Goal: Check status: Check status

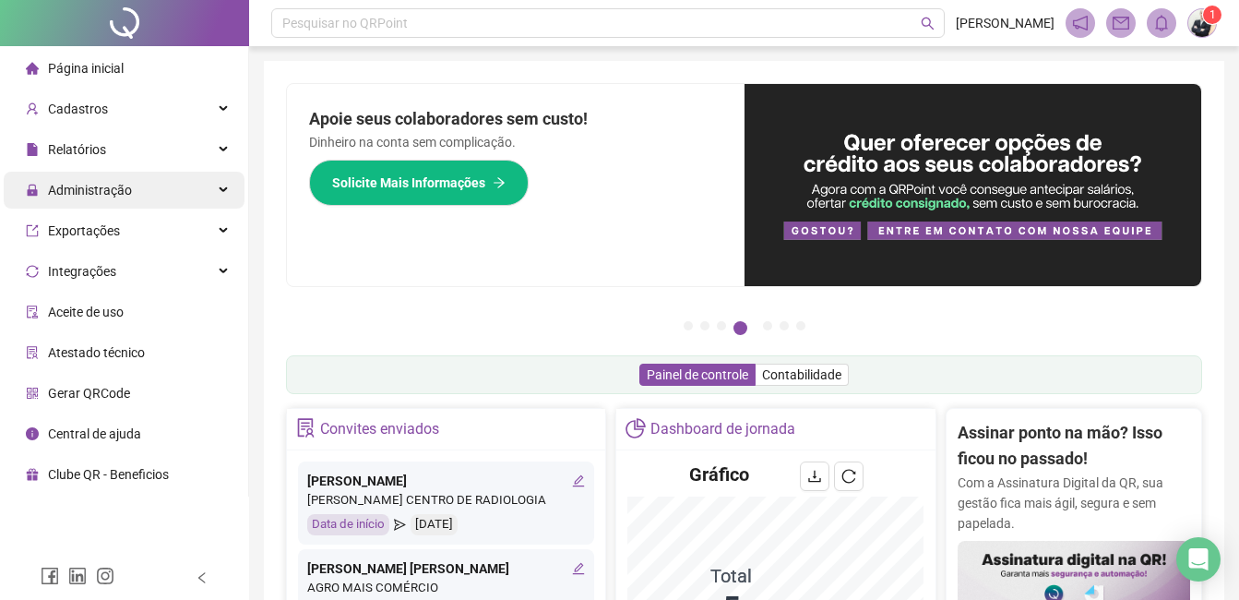
click at [228, 190] on div "Administração" at bounding box center [124, 190] width 241 height 37
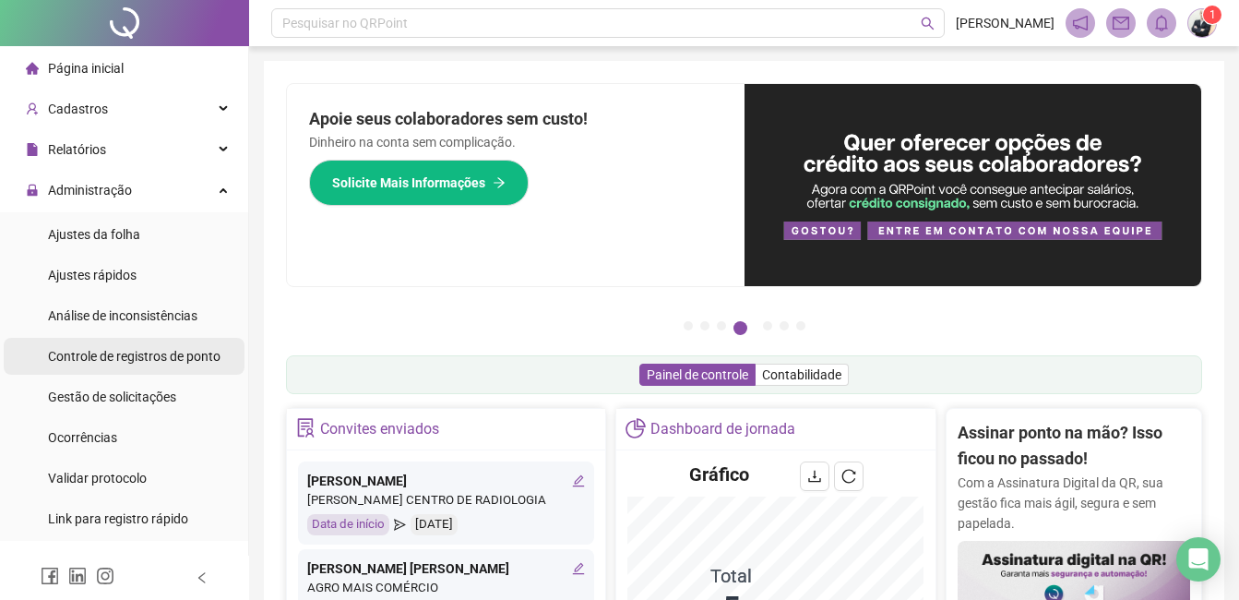
click at [180, 357] on span "Controle de registros de ponto" at bounding box center [134, 356] width 173 height 15
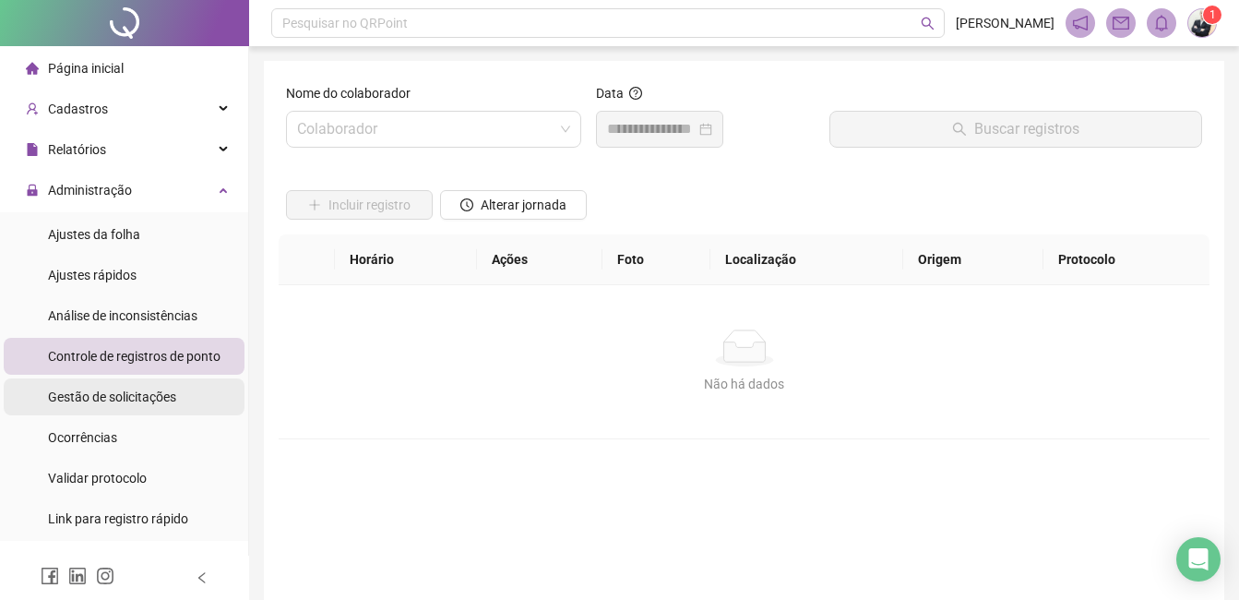
click at [159, 391] on span "Gestão de solicitações" at bounding box center [112, 396] width 128 height 15
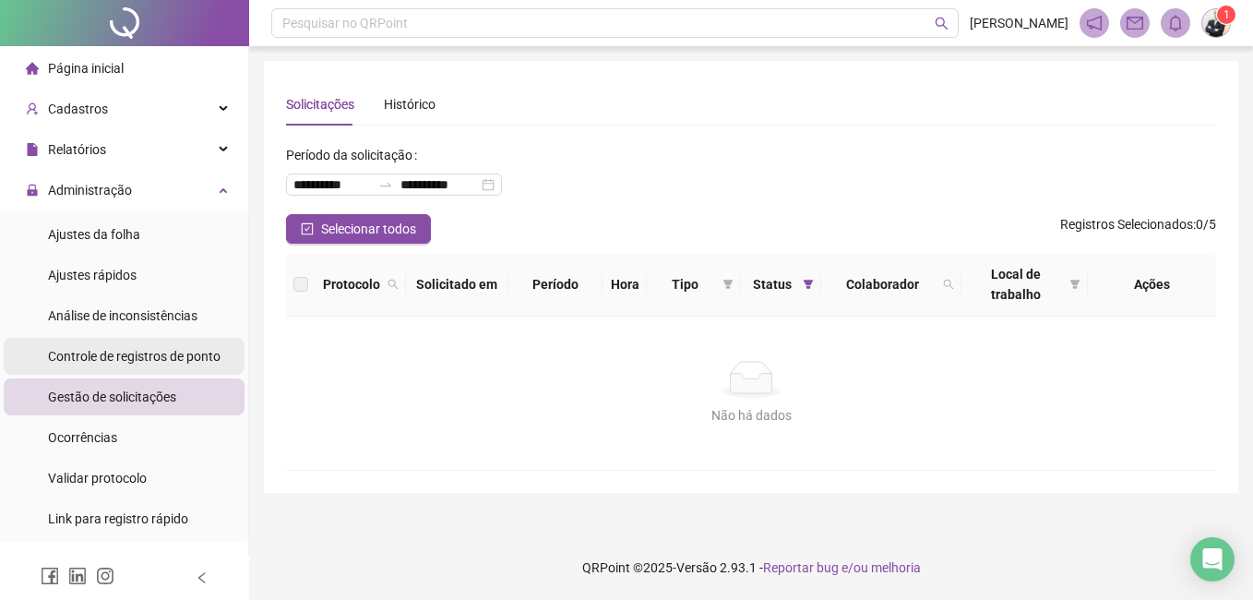
click at [160, 353] on span "Controle de registros de ponto" at bounding box center [134, 356] width 173 height 15
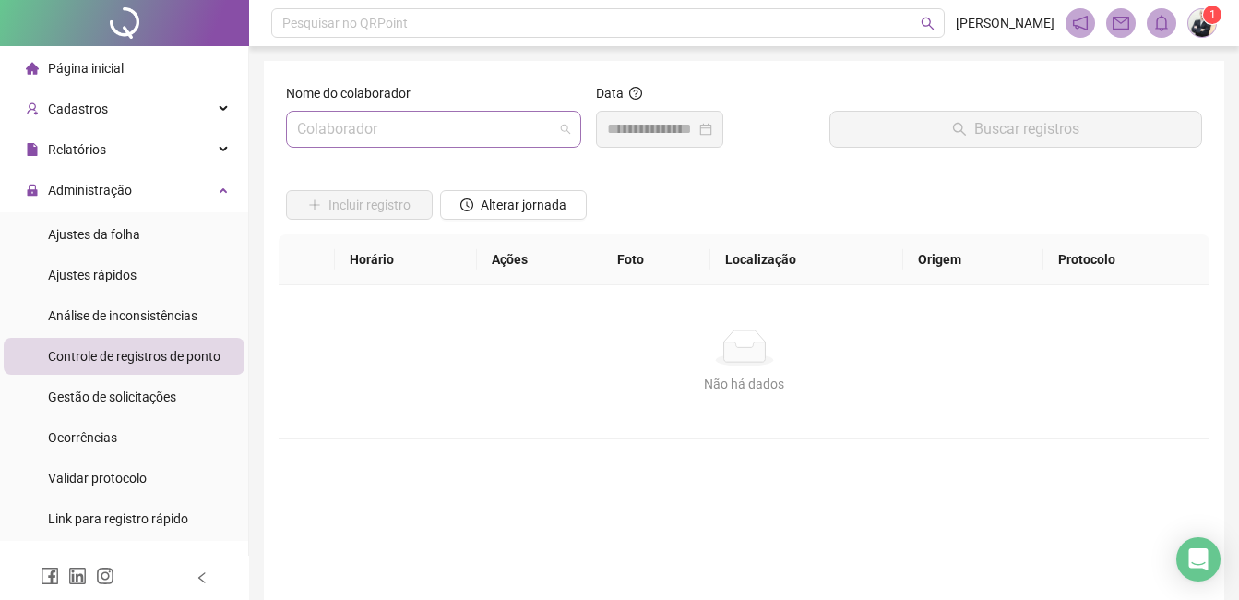
click at [416, 125] on input "search" at bounding box center [425, 129] width 257 height 35
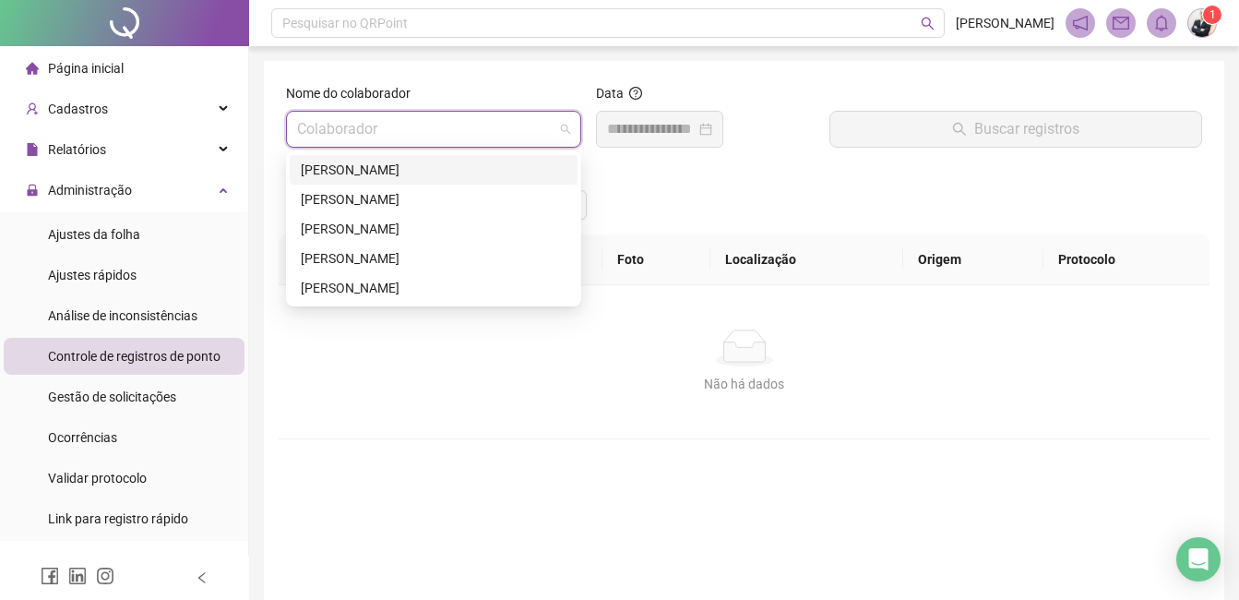
click at [412, 165] on div "[PERSON_NAME]" at bounding box center [434, 170] width 266 height 20
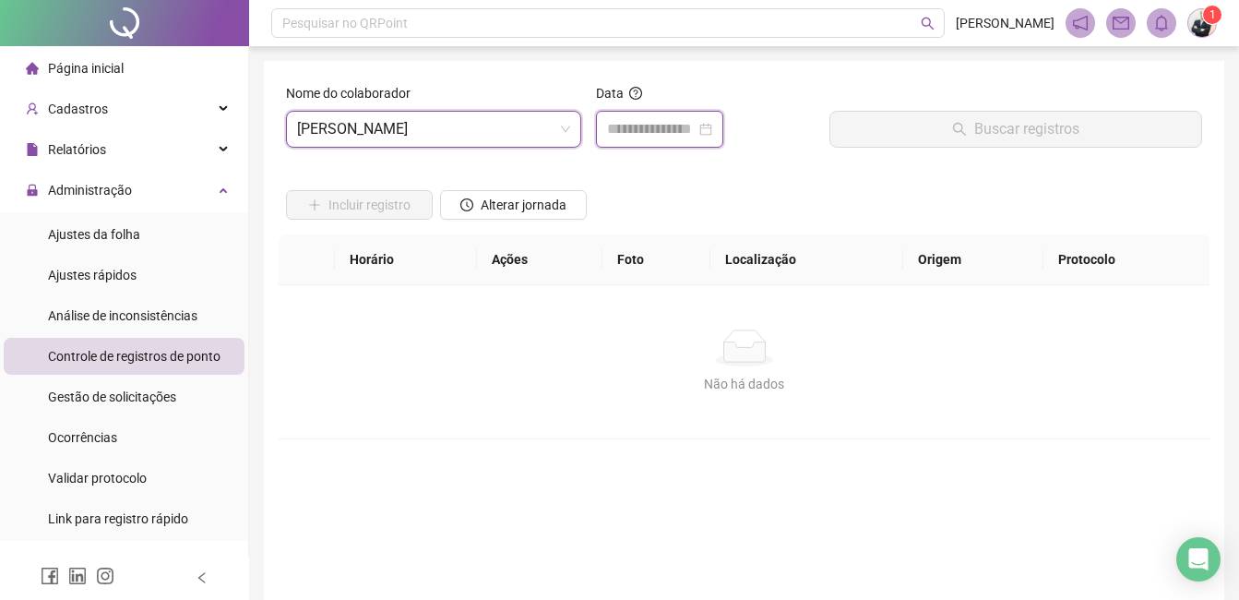
click at [662, 125] on input at bounding box center [651, 129] width 89 height 22
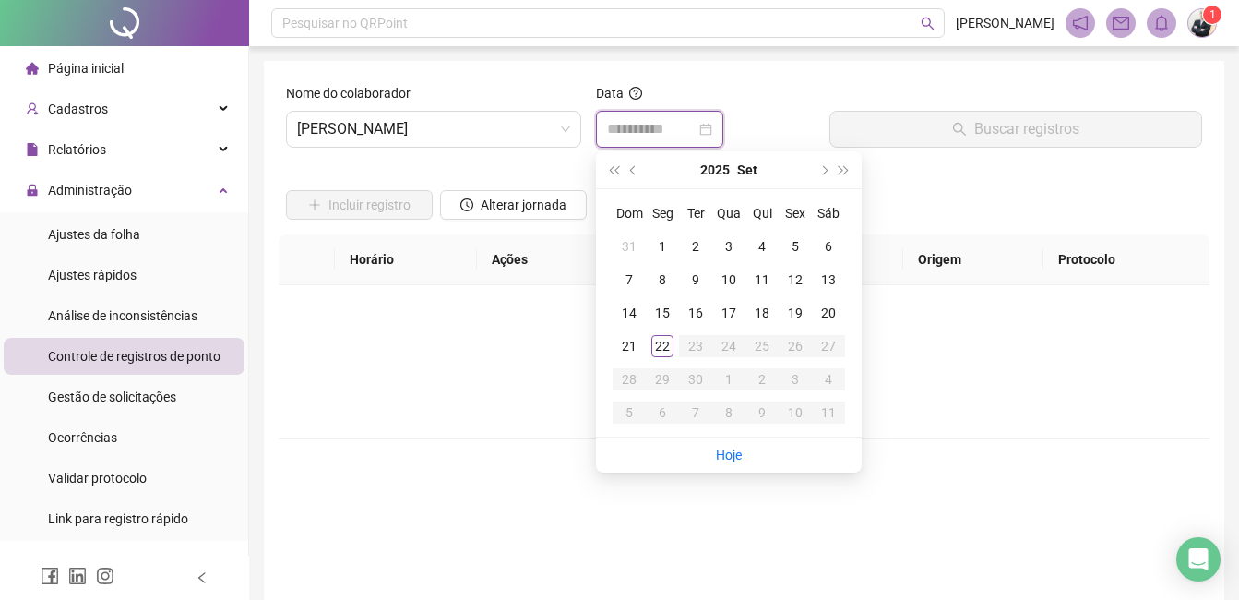
type input "**********"
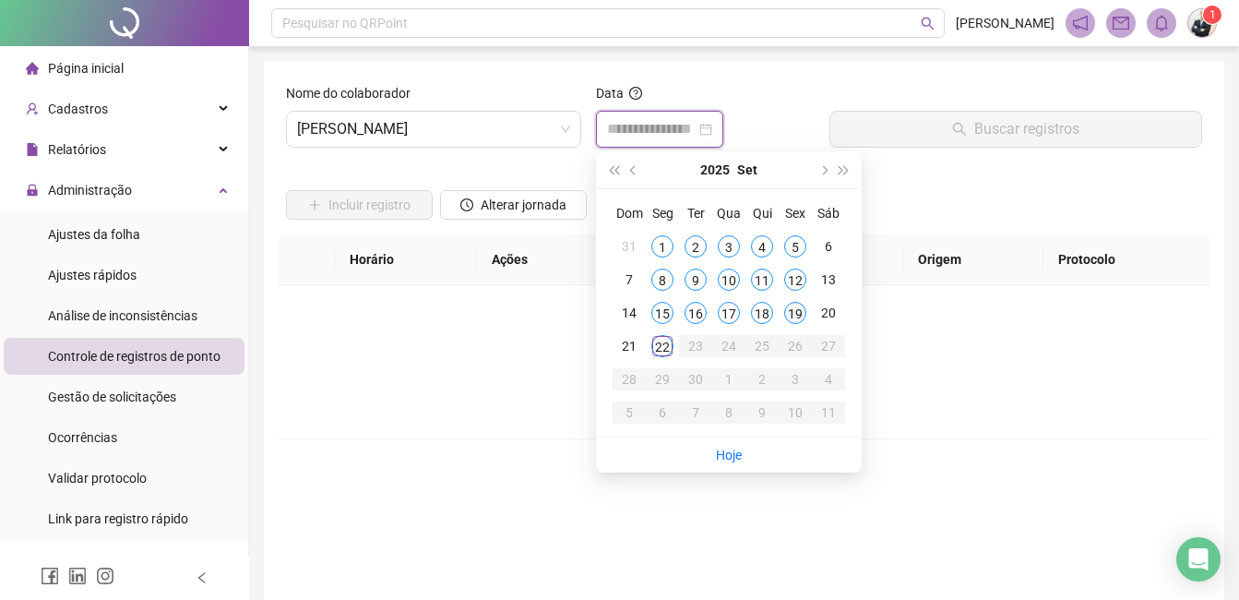
type input "**********"
click at [794, 321] on div "19" at bounding box center [795, 313] width 22 height 22
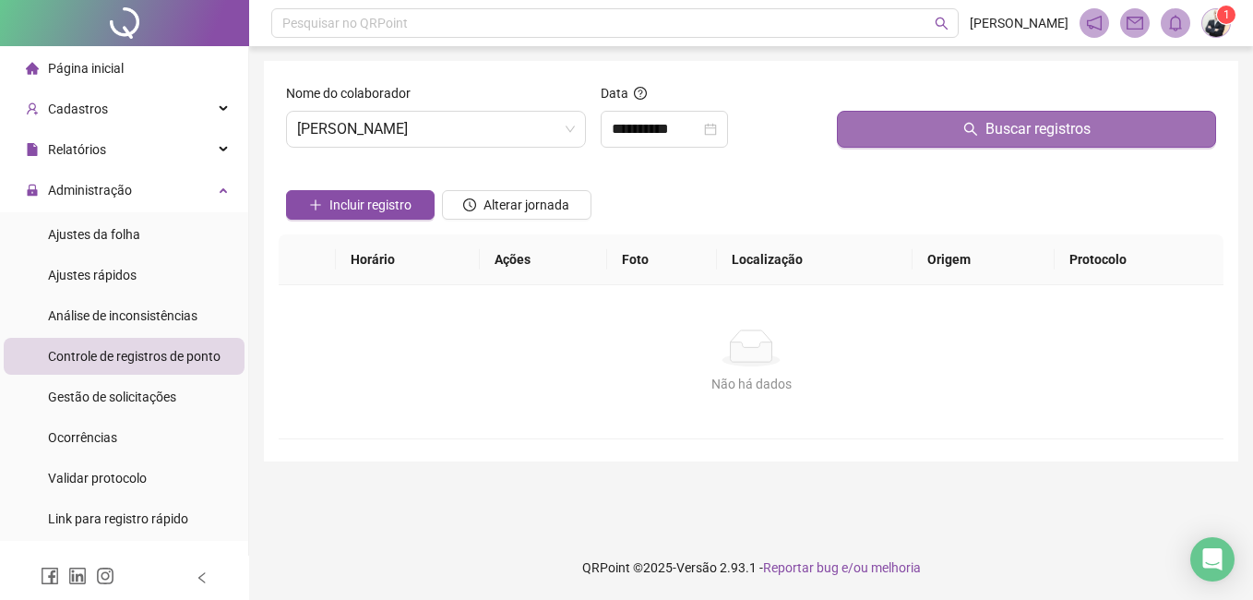
click at [913, 134] on button "Buscar registros" at bounding box center [1026, 129] width 379 height 37
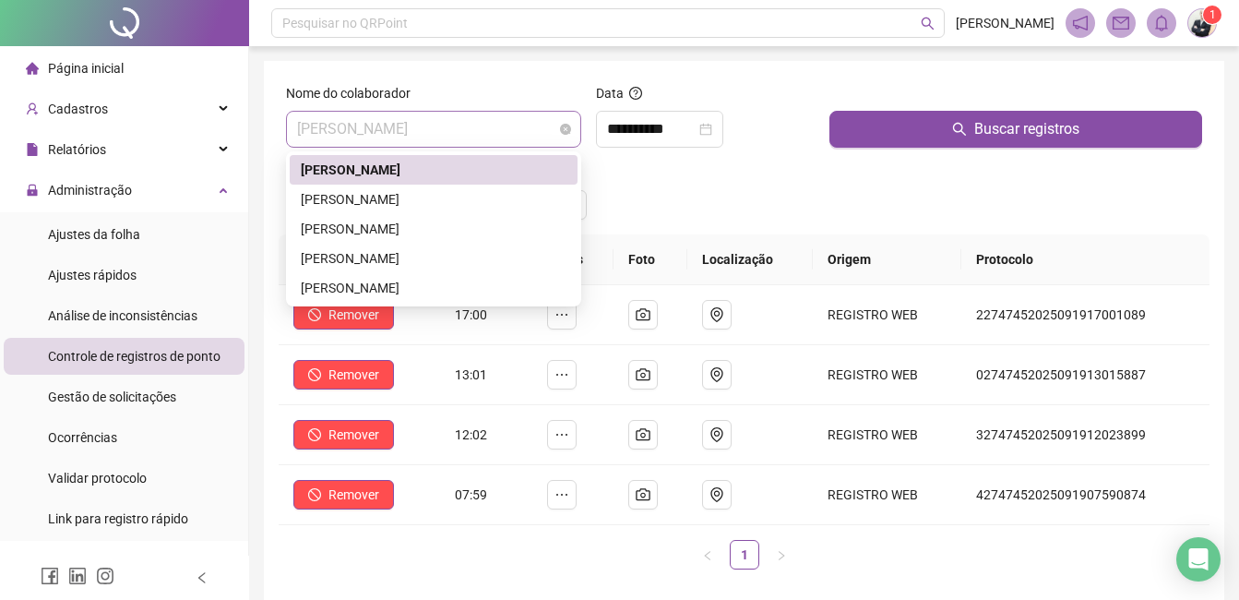
click at [532, 137] on span "[PERSON_NAME]" at bounding box center [433, 129] width 273 height 35
click at [485, 206] on div "[PERSON_NAME]" at bounding box center [434, 199] width 266 height 20
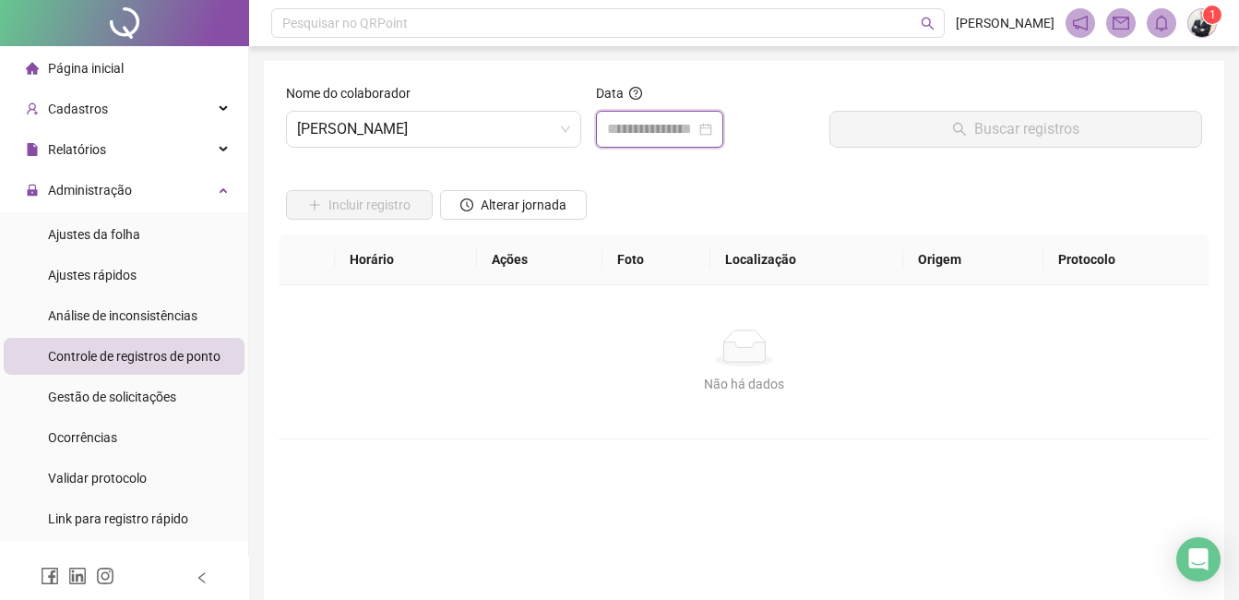
click at [682, 133] on input at bounding box center [651, 129] width 89 height 22
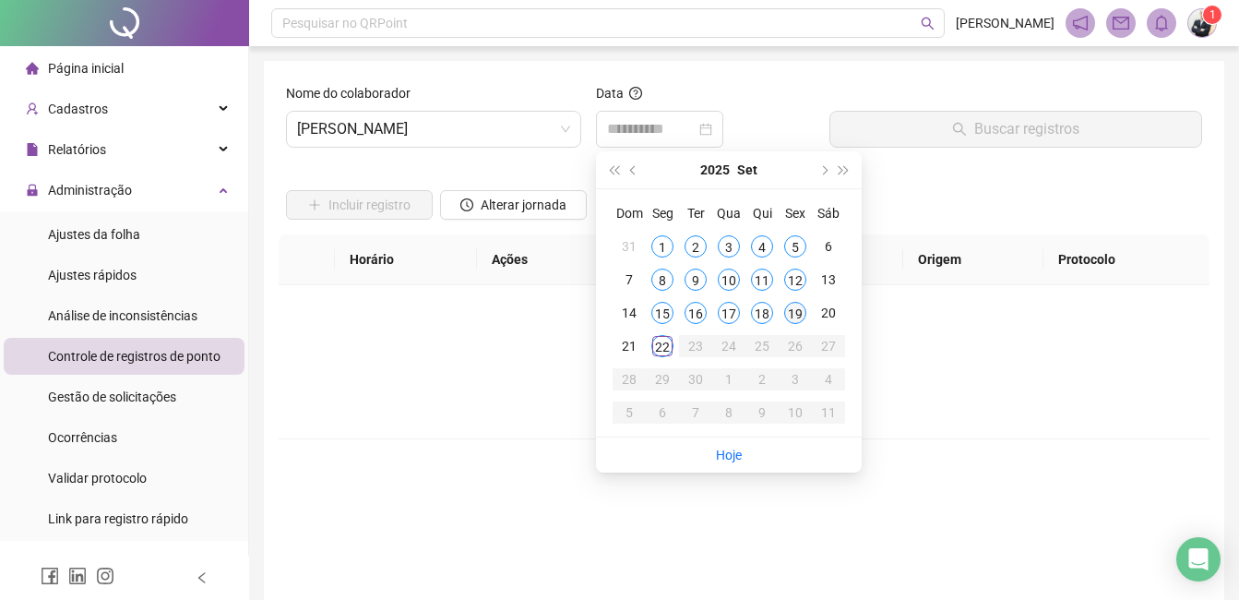
click at [799, 311] on div "19" at bounding box center [795, 313] width 22 height 22
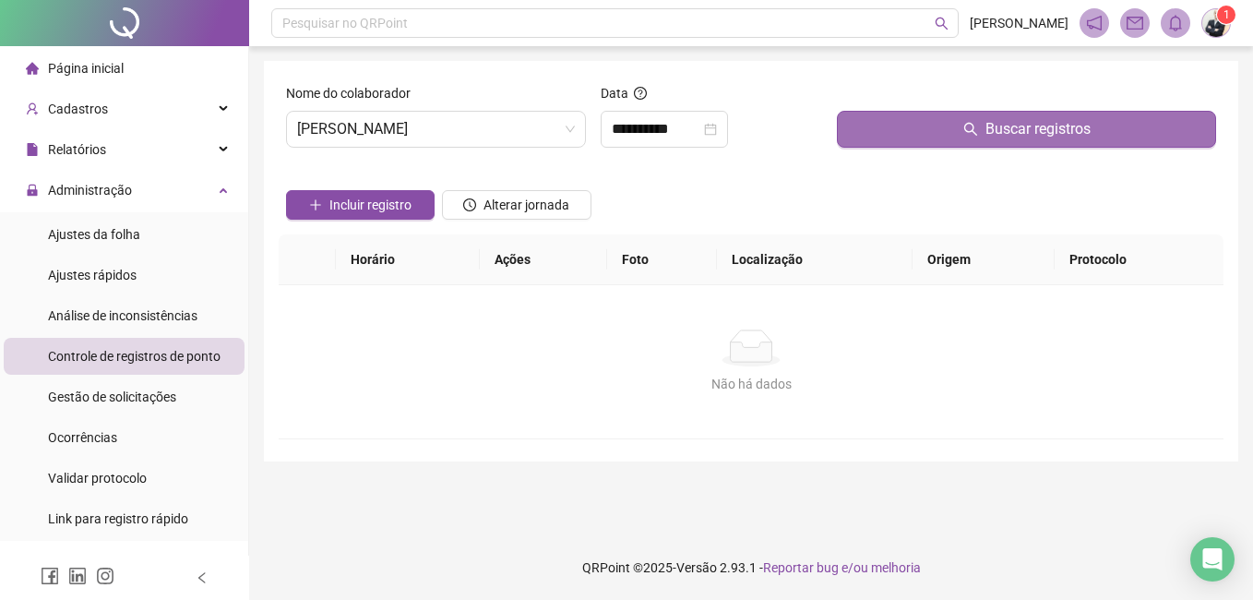
click at [987, 129] on span "Buscar registros" at bounding box center [1038, 129] width 105 height 22
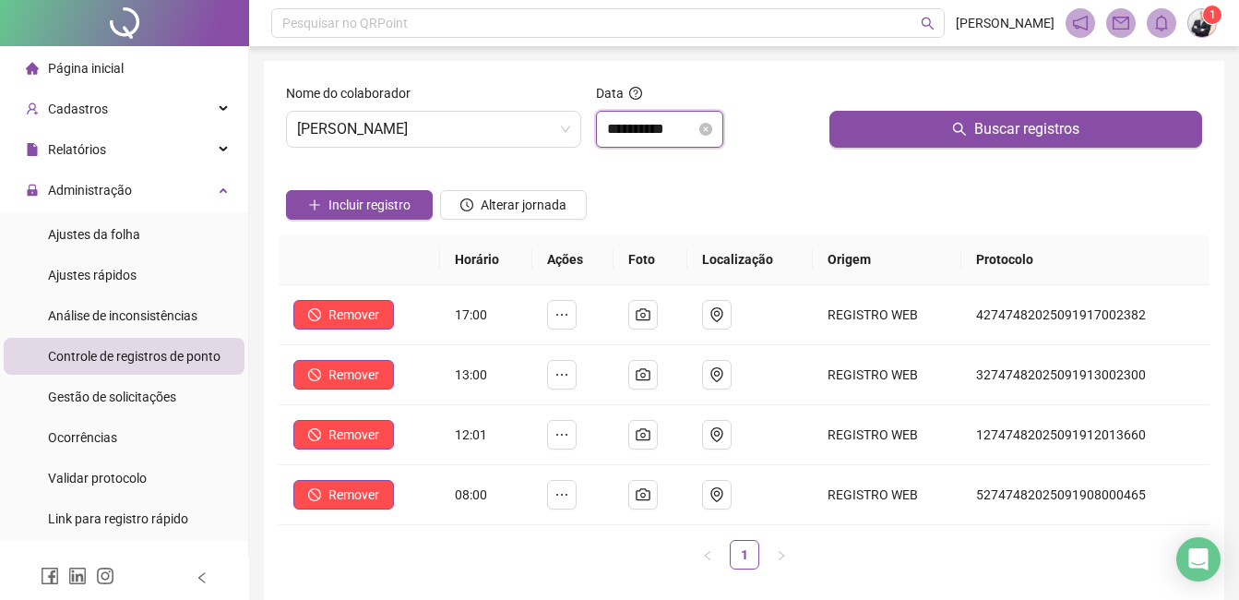
click at [686, 130] on input "**********" at bounding box center [651, 129] width 89 height 22
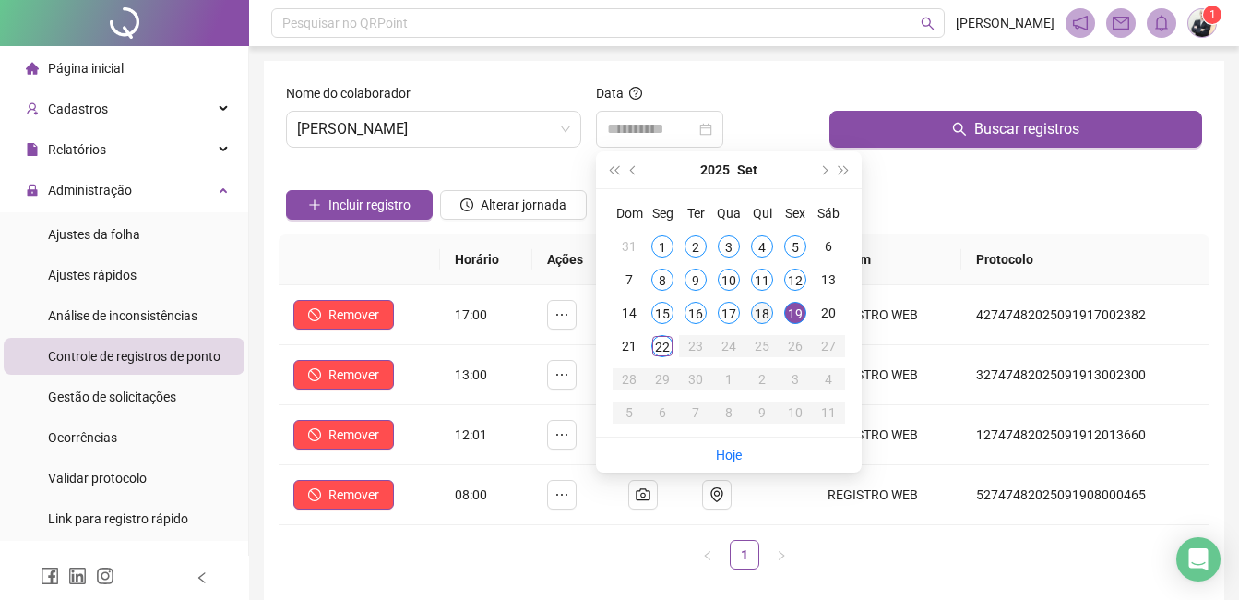
click at [767, 311] on div "18" at bounding box center [762, 313] width 22 height 22
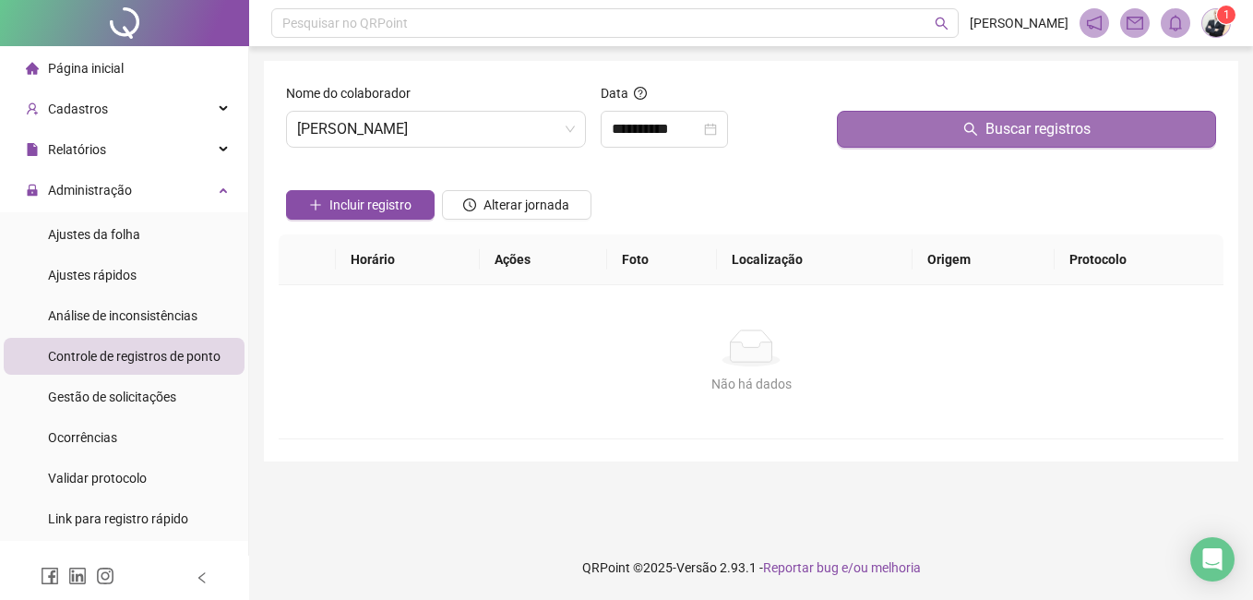
click at [916, 136] on button "Buscar registros" at bounding box center [1026, 129] width 379 height 37
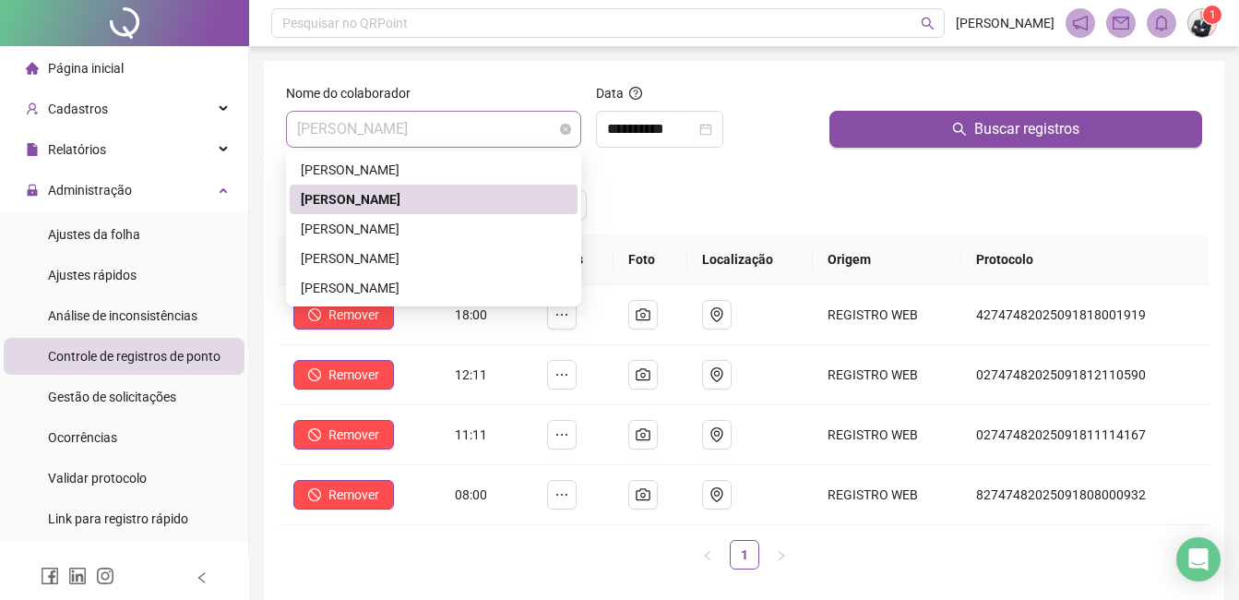
click at [545, 128] on span "[PERSON_NAME]" at bounding box center [433, 129] width 273 height 35
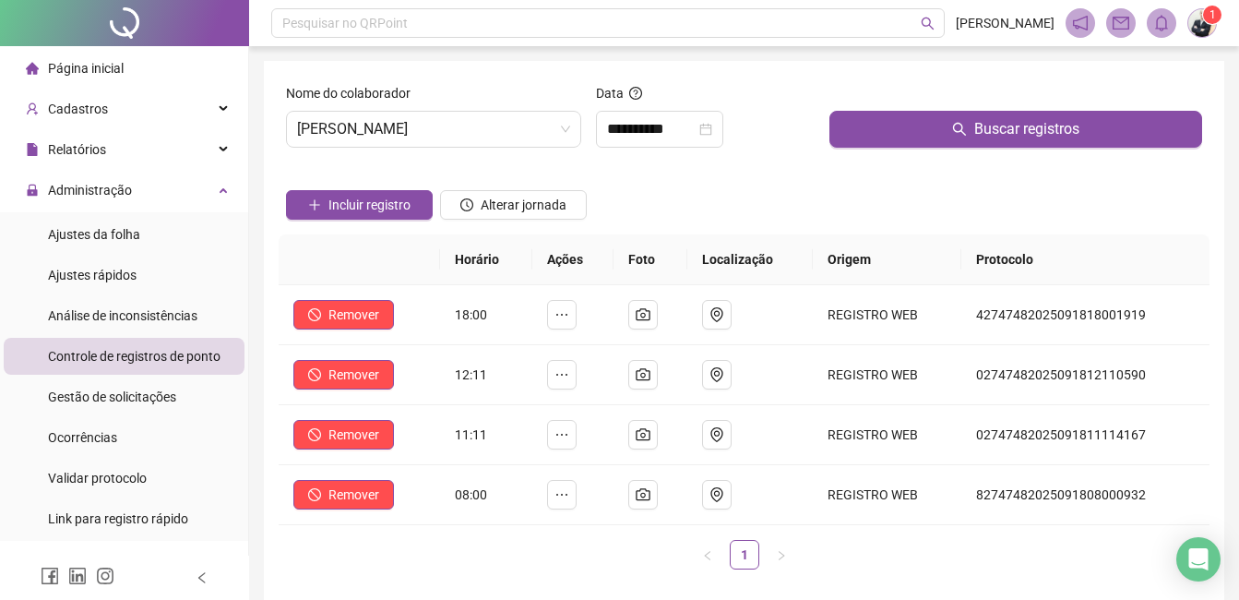
click at [665, 175] on div "Incluir registro Alterar jornada" at bounding box center [744, 198] width 924 height 72
click at [687, 132] on input "**********" at bounding box center [651, 129] width 89 height 22
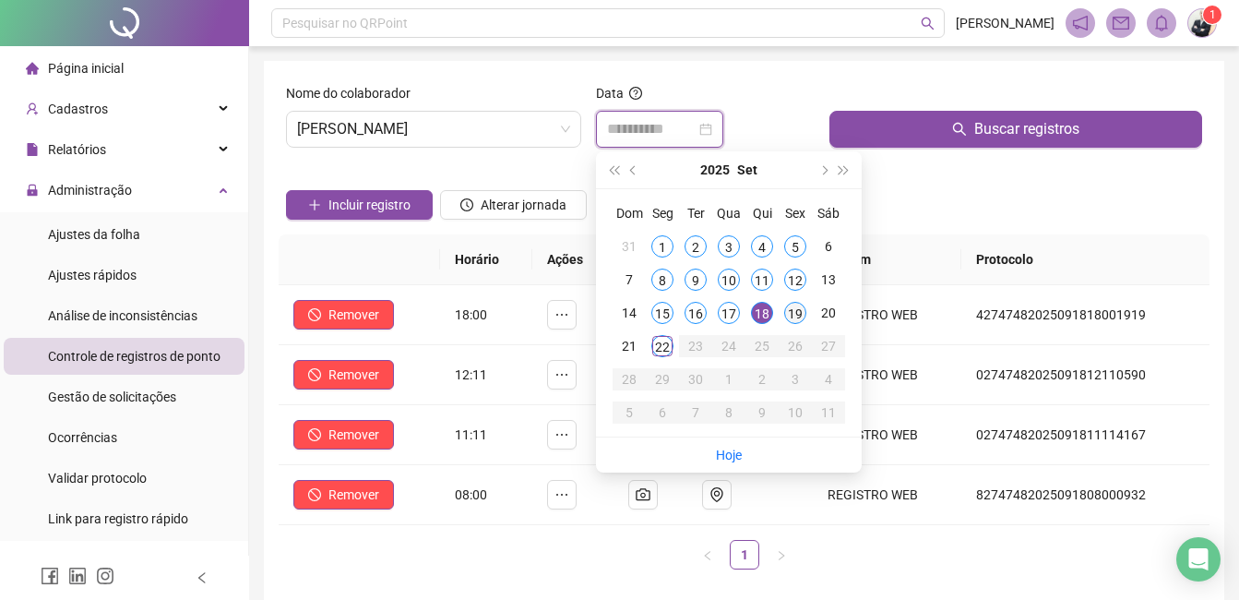
type input "**********"
click at [796, 312] on div "19" at bounding box center [795, 313] width 22 height 22
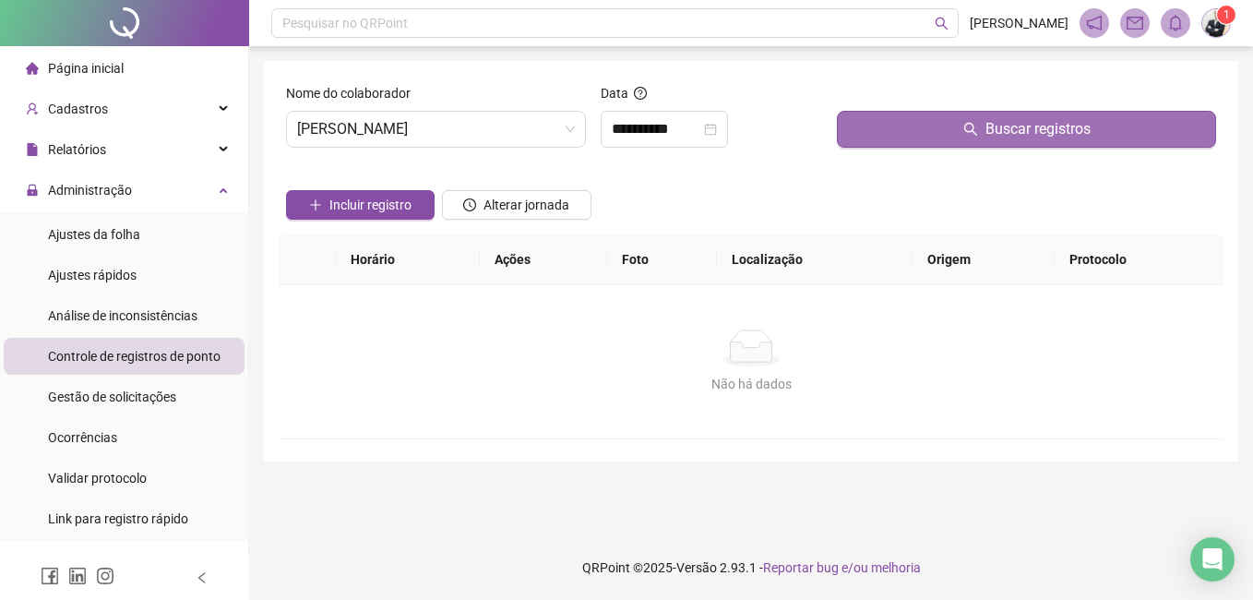
click at [907, 139] on button "Buscar registros" at bounding box center [1026, 129] width 379 height 37
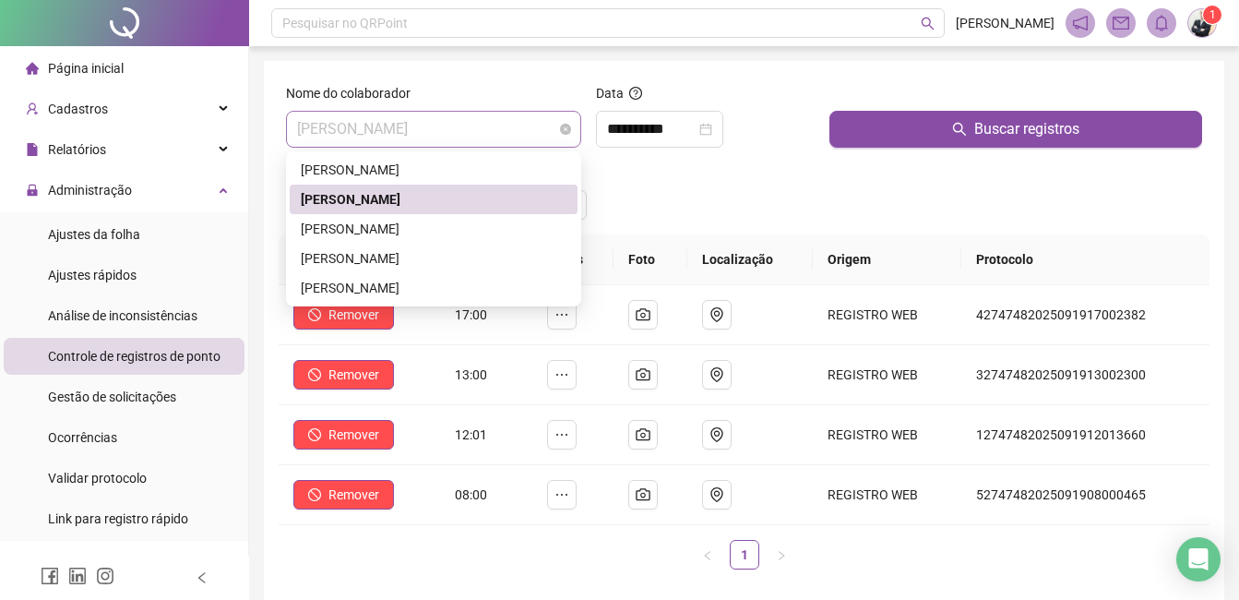
click at [522, 131] on span "[PERSON_NAME]" at bounding box center [433, 129] width 273 height 35
click at [456, 228] on div "[PERSON_NAME]" at bounding box center [434, 229] width 266 height 20
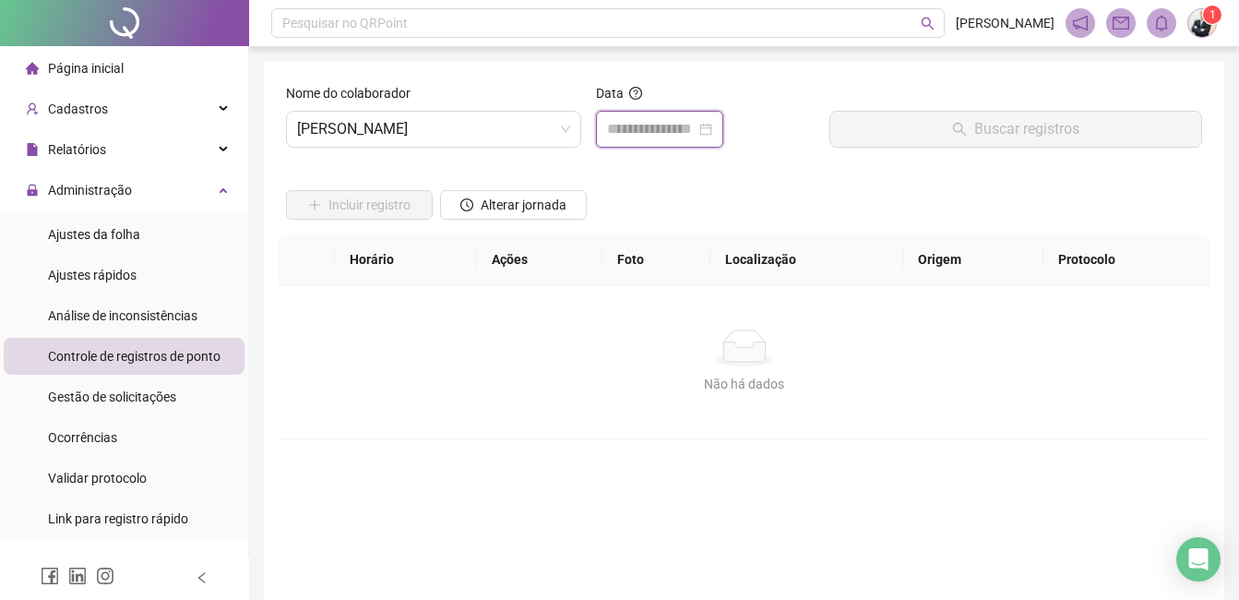
click at [683, 125] on input at bounding box center [651, 129] width 89 height 22
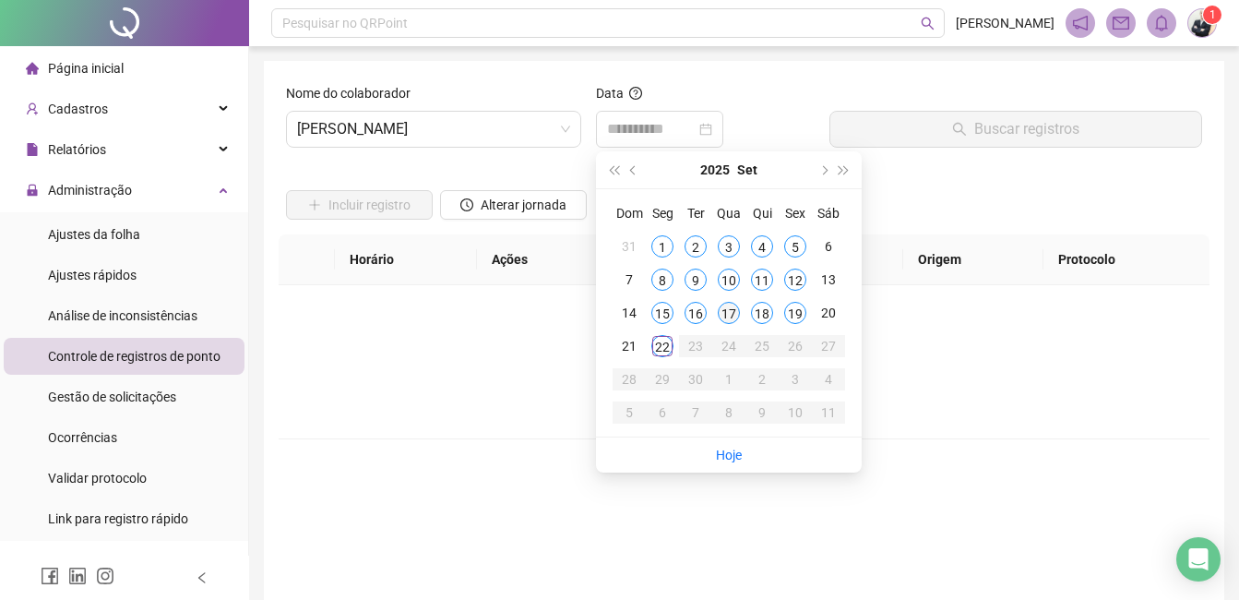
click at [735, 315] on div "17" at bounding box center [729, 313] width 22 height 22
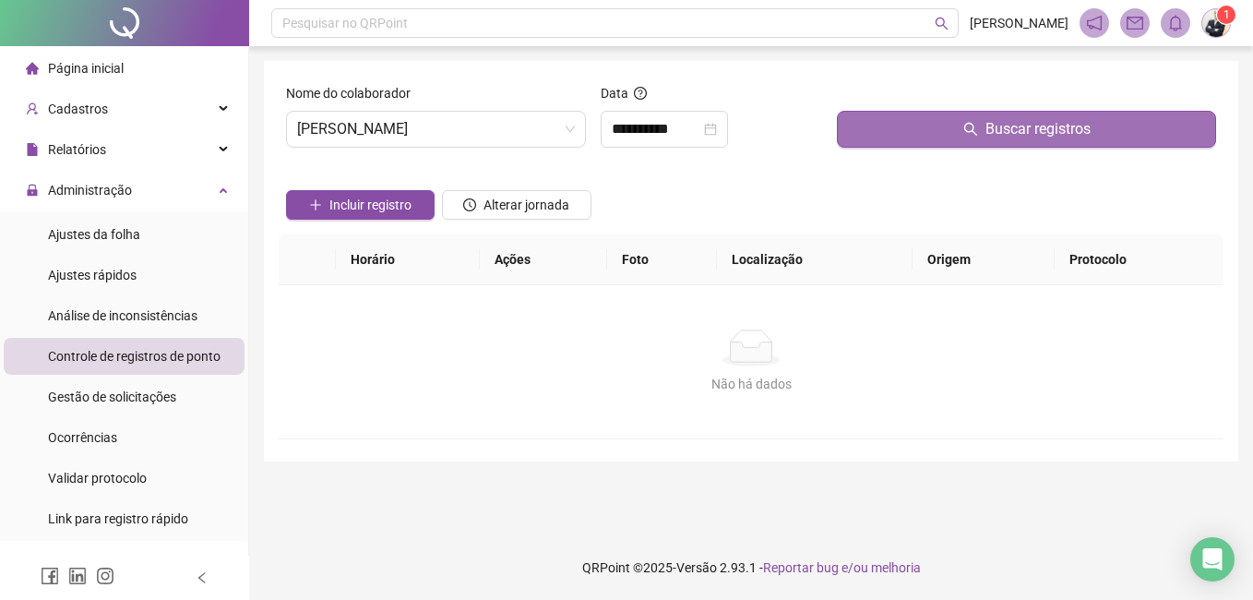
click at [968, 136] on icon "search" at bounding box center [971, 129] width 15 height 15
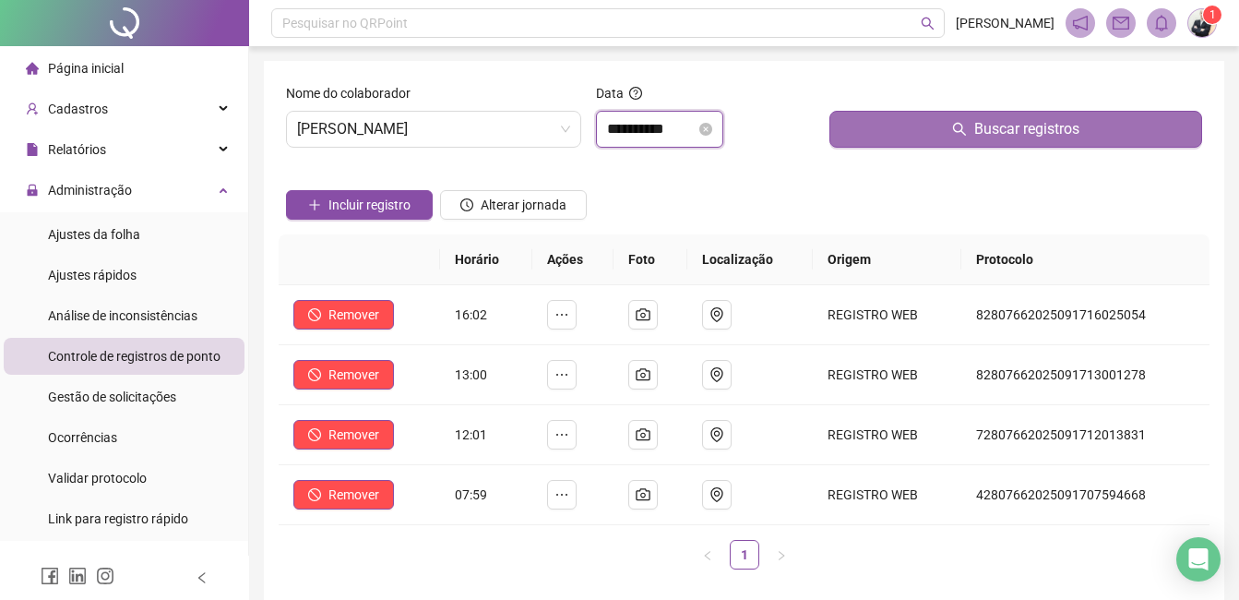
click at [676, 127] on input "**********" at bounding box center [651, 129] width 89 height 22
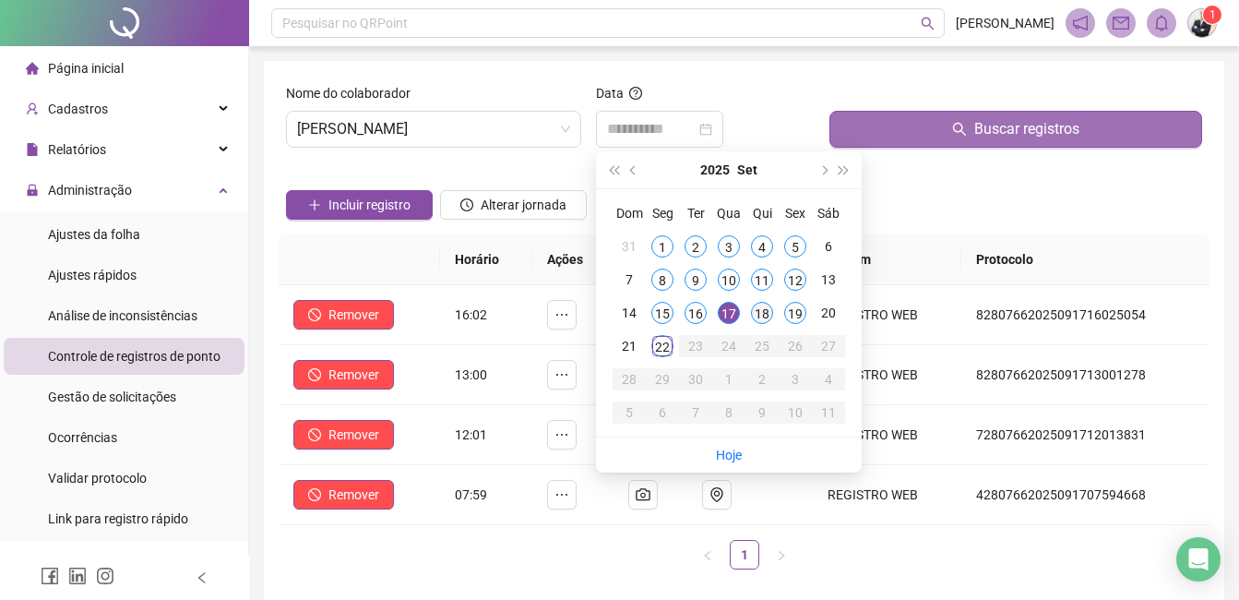
click at [766, 309] on div "18" at bounding box center [762, 313] width 22 height 22
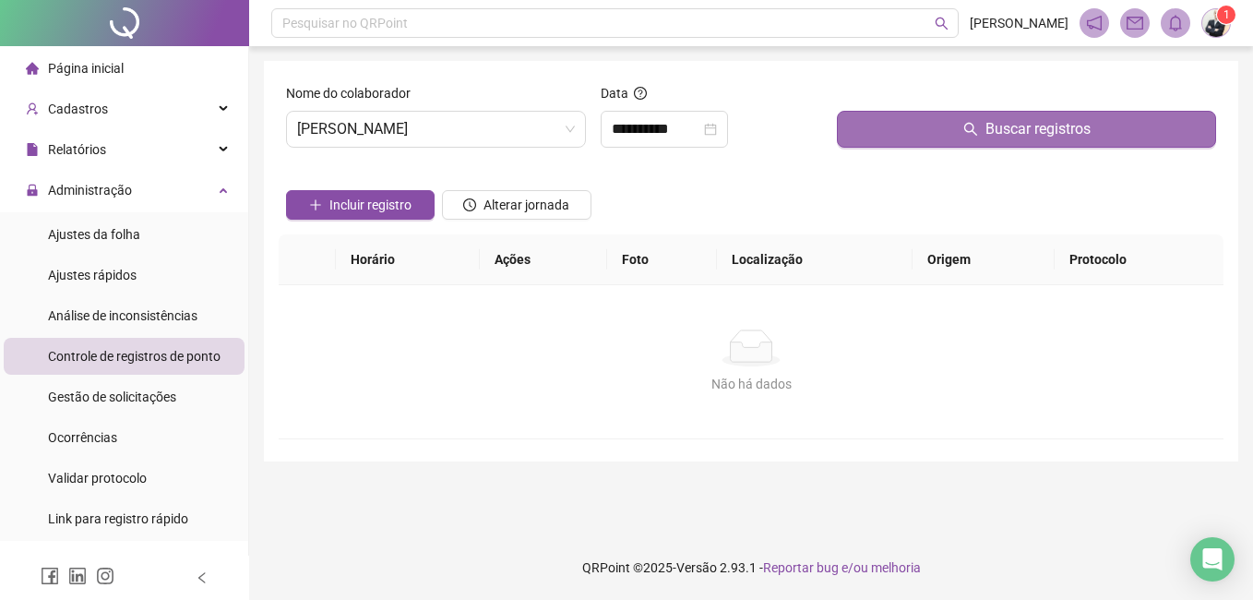
click at [897, 142] on button "Buscar registros" at bounding box center [1026, 129] width 379 height 37
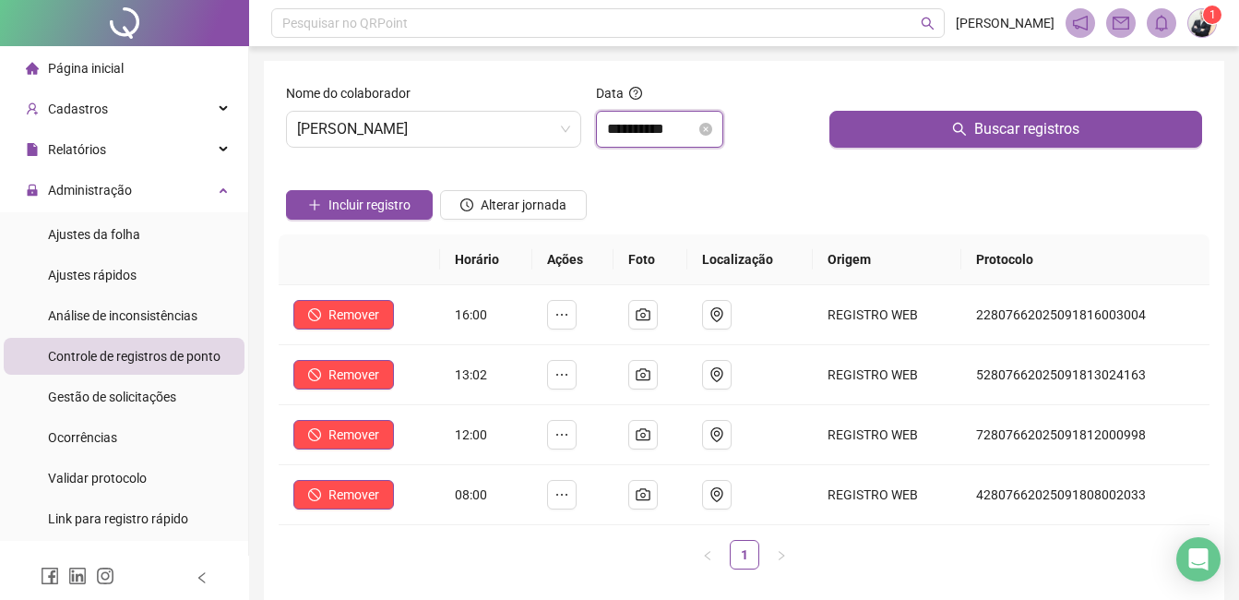
click at [694, 139] on input "**********" at bounding box center [651, 129] width 89 height 22
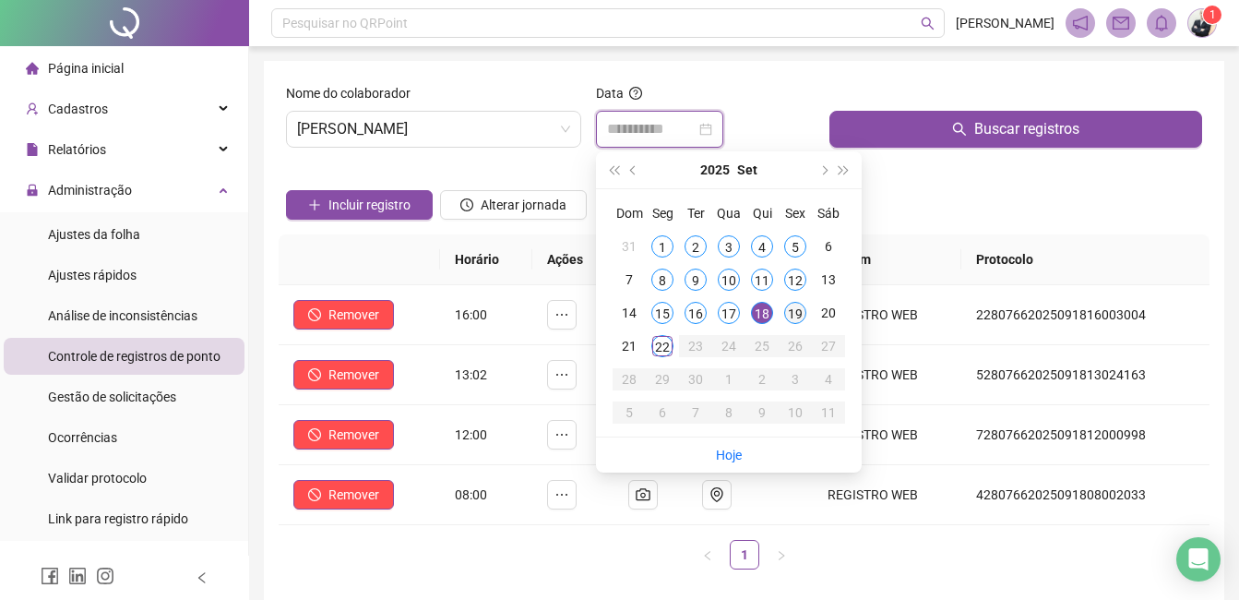
type input "**********"
click at [799, 304] on div "19" at bounding box center [795, 313] width 22 height 22
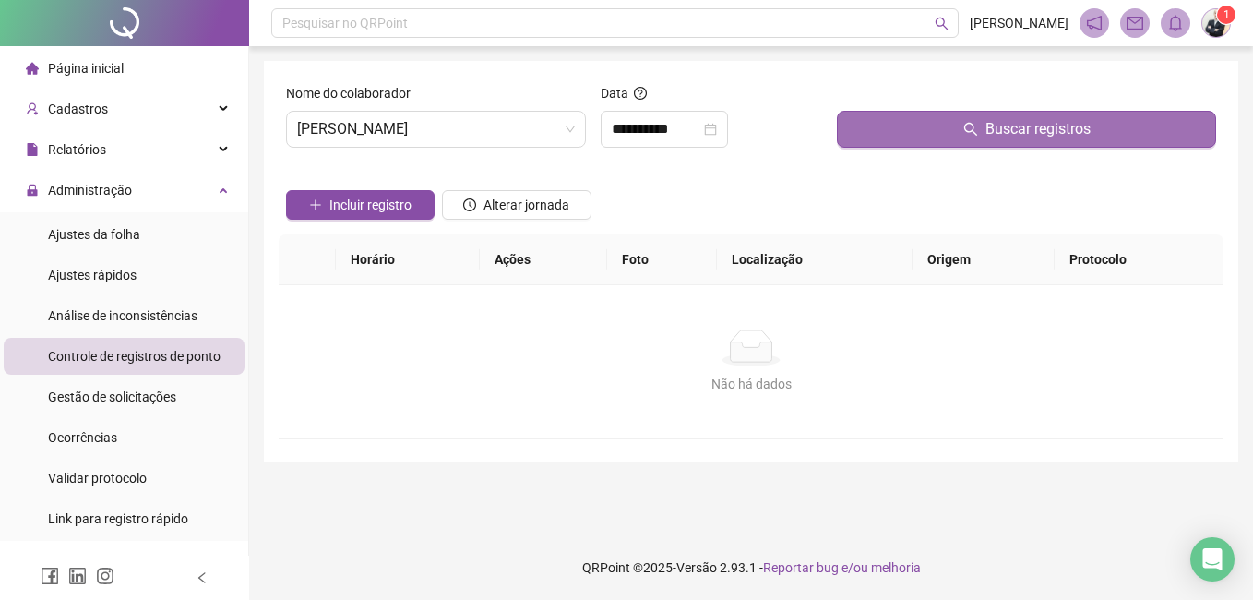
click at [925, 138] on button "Buscar registros" at bounding box center [1026, 129] width 379 height 37
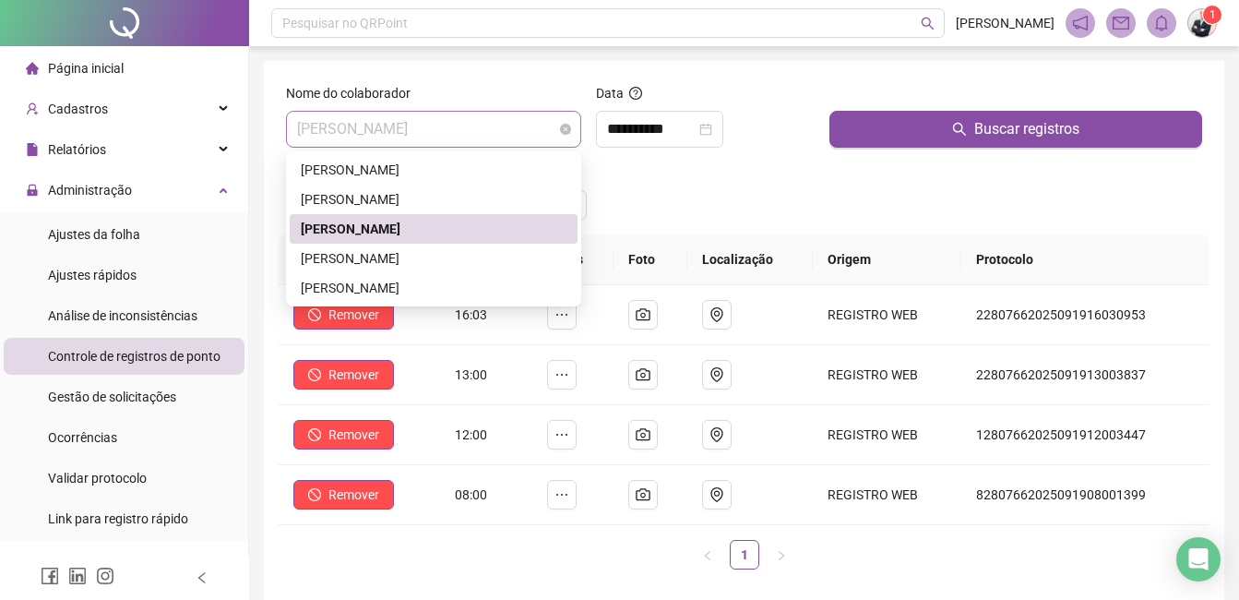
click at [520, 136] on span "[PERSON_NAME]" at bounding box center [433, 129] width 273 height 35
click at [471, 174] on div "[PERSON_NAME]" at bounding box center [434, 170] width 266 height 20
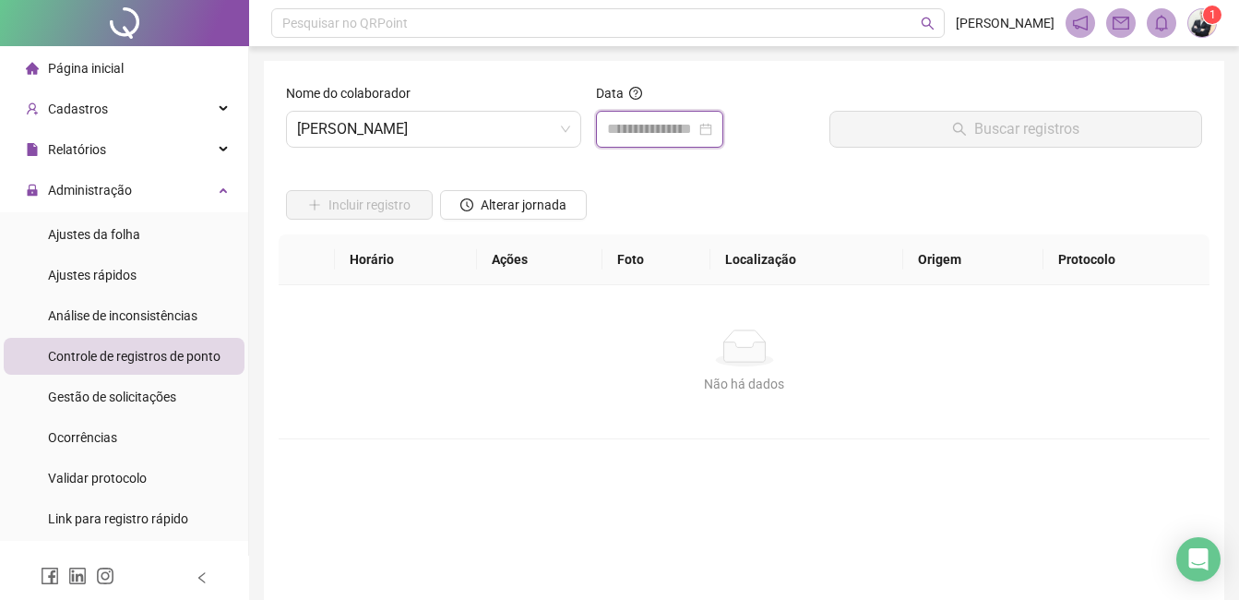
click at [667, 138] on input at bounding box center [651, 129] width 89 height 22
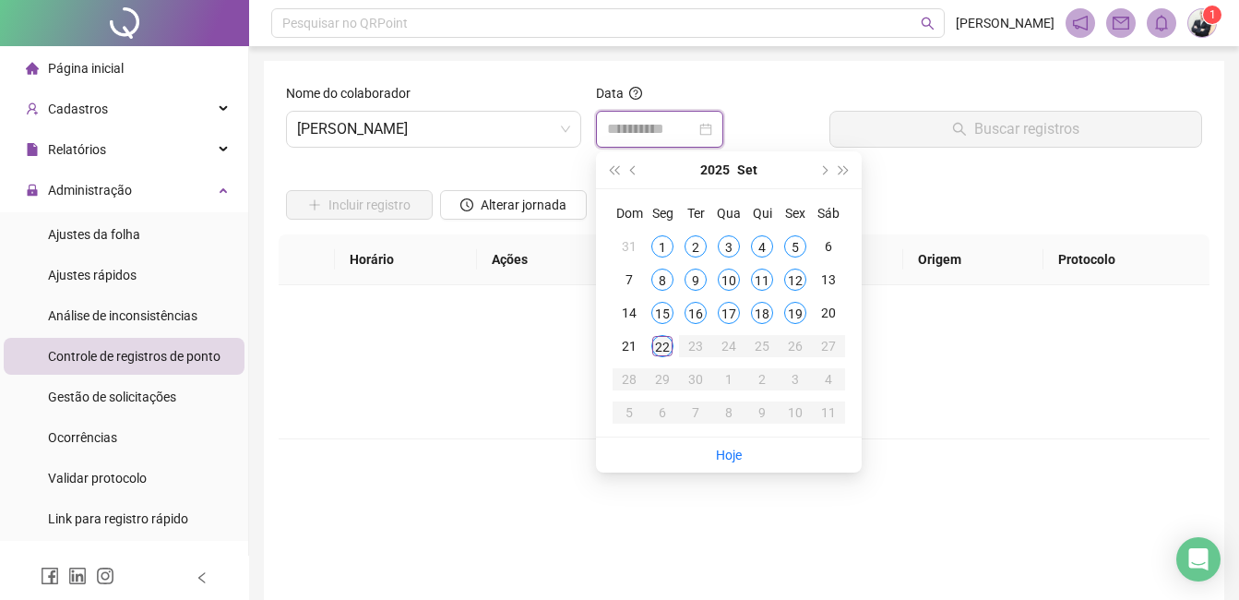
type input "**********"
click at [671, 338] on div "22" at bounding box center [663, 346] width 22 height 22
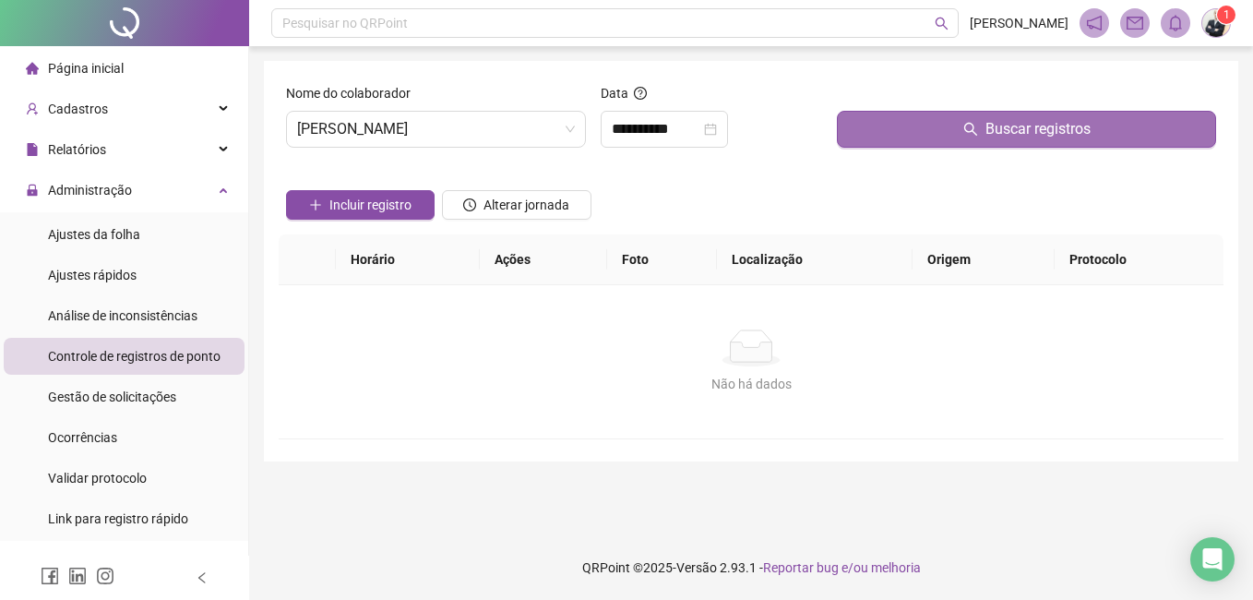
click at [1064, 120] on span "Buscar registros" at bounding box center [1038, 129] width 105 height 22
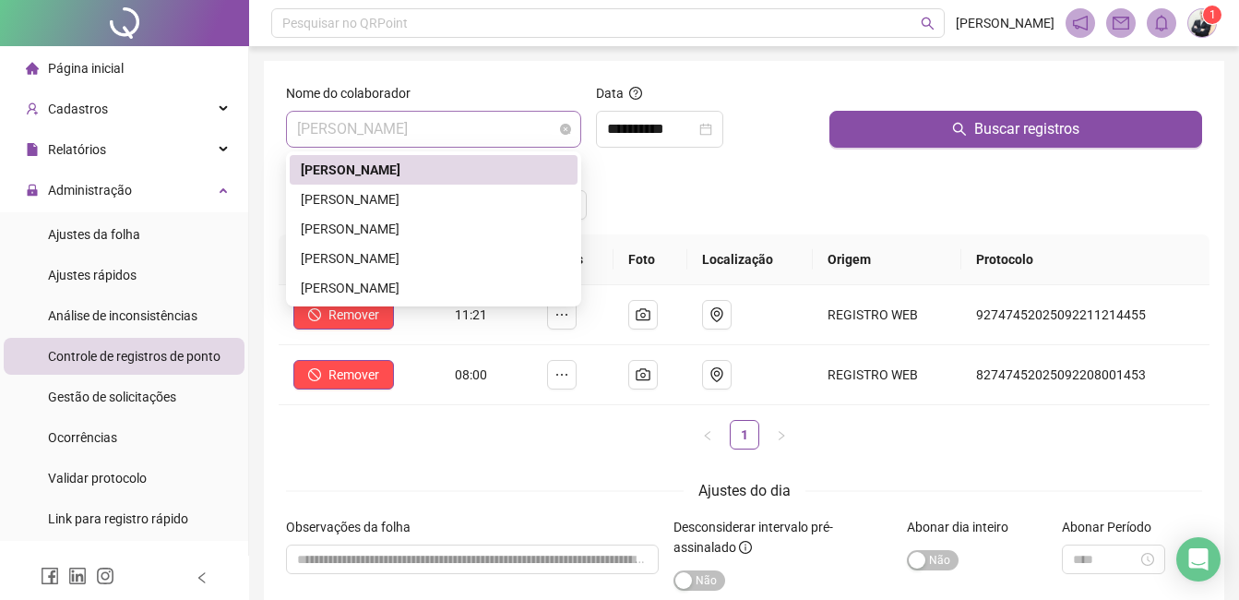
click at [558, 137] on span "[PERSON_NAME]" at bounding box center [433, 129] width 273 height 35
click at [493, 192] on div "[PERSON_NAME]" at bounding box center [434, 199] width 266 height 20
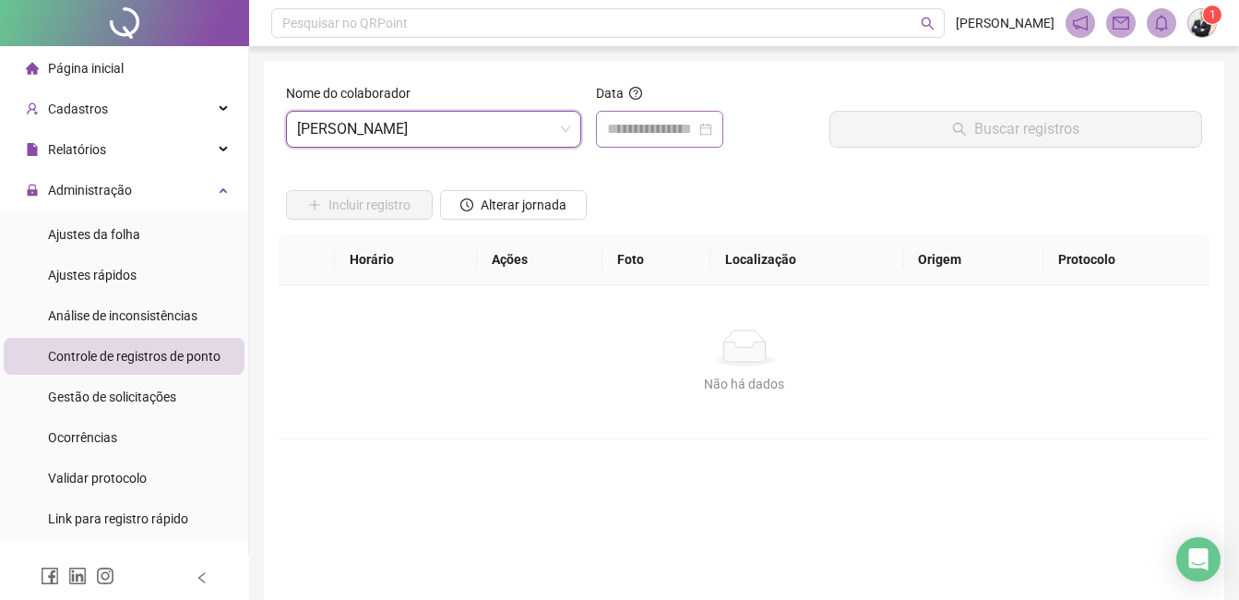
click at [688, 143] on div at bounding box center [659, 129] width 127 height 37
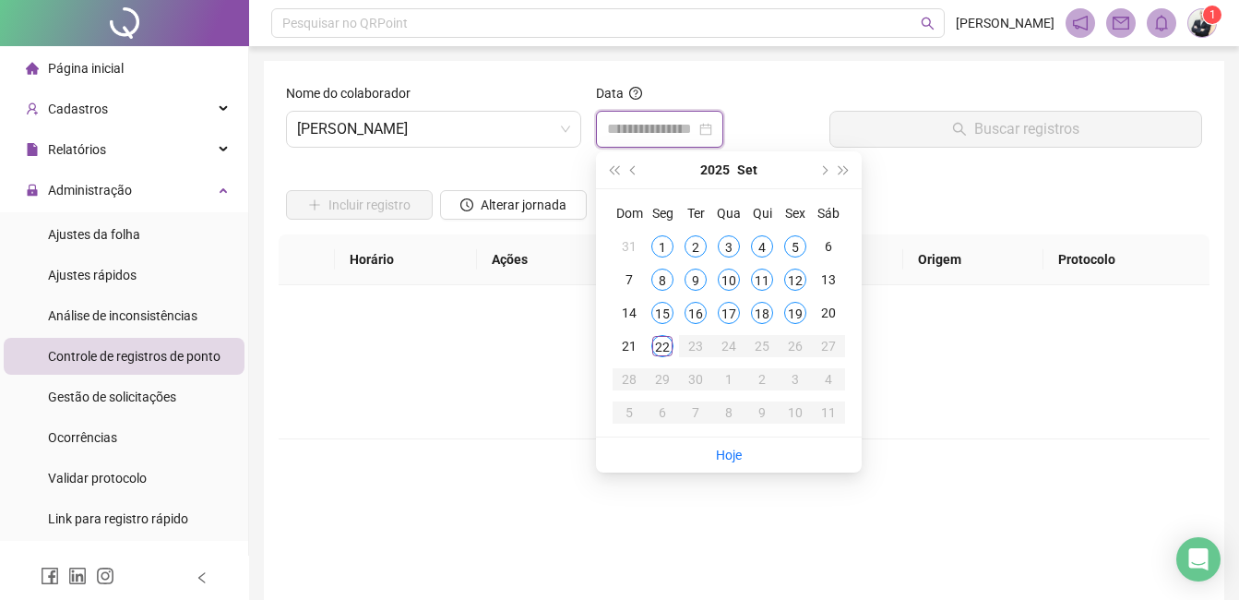
click at [688, 134] on input at bounding box center [651, 129] width 89 height 22
type input "**********"
click at [666, 356] on div "22" at bounding box center [663, 346] width 22 height 22
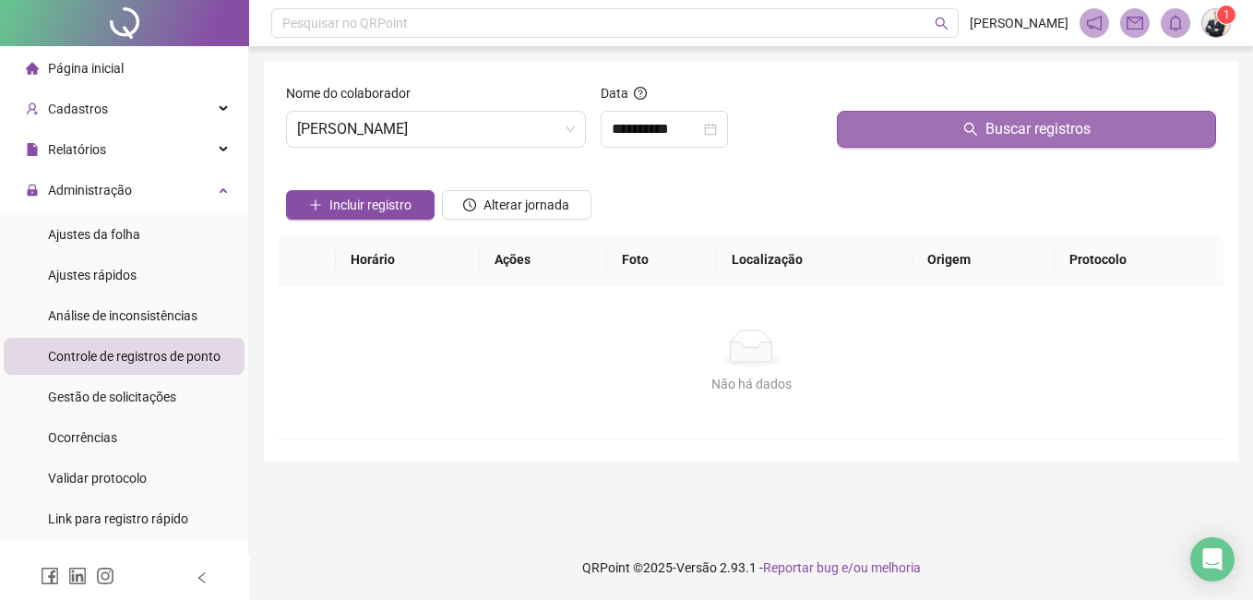
click at [1015, 131] on span "Buscar registros" at bounding box center [1038, 129] width 105 height 22
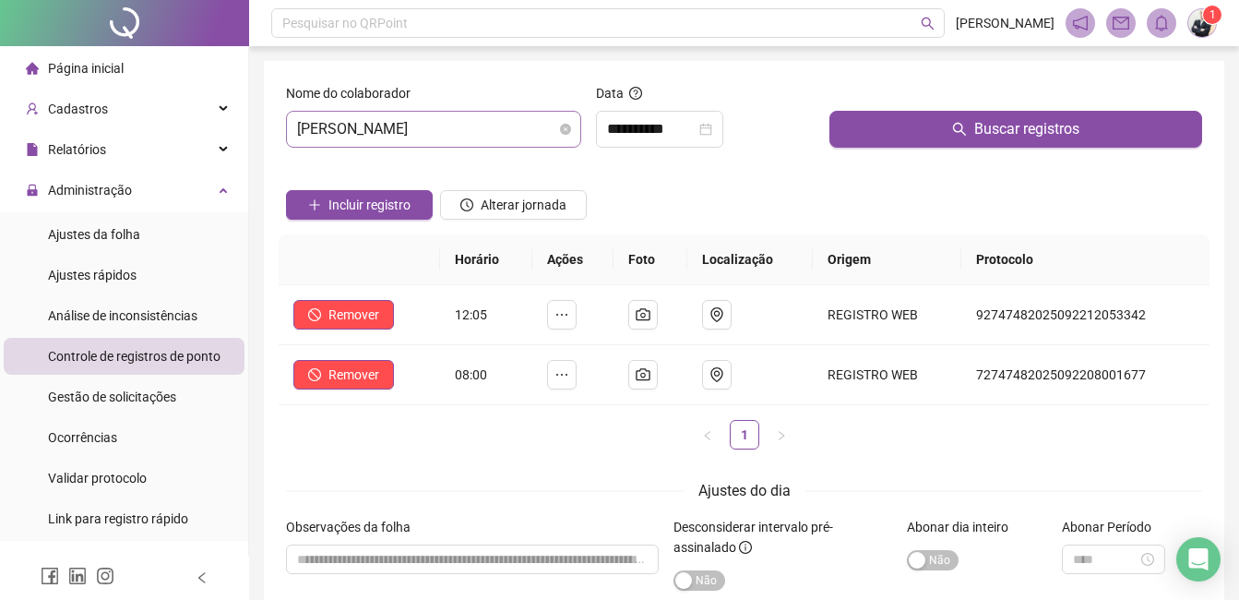
click at [538, 123] on span "[PERSON_NAME]" at bounding box center [433, 129] width 273 height 35
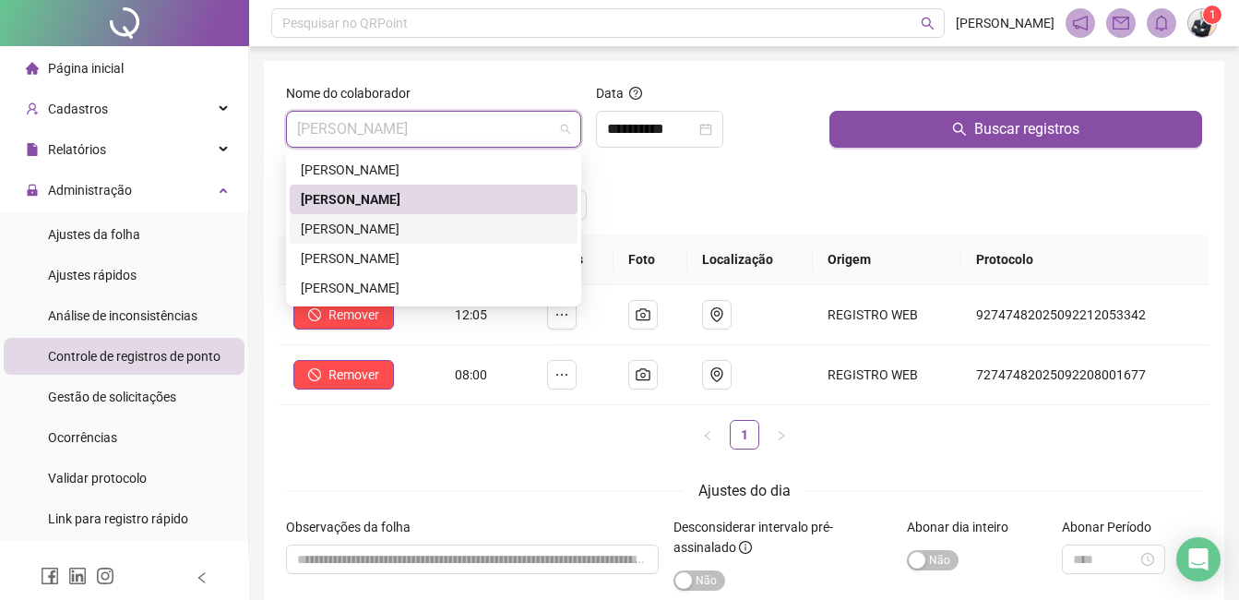
click at [463, 225] on div "[PERSON_NAME]" at bounding box center [434, 229] width 266 height 20
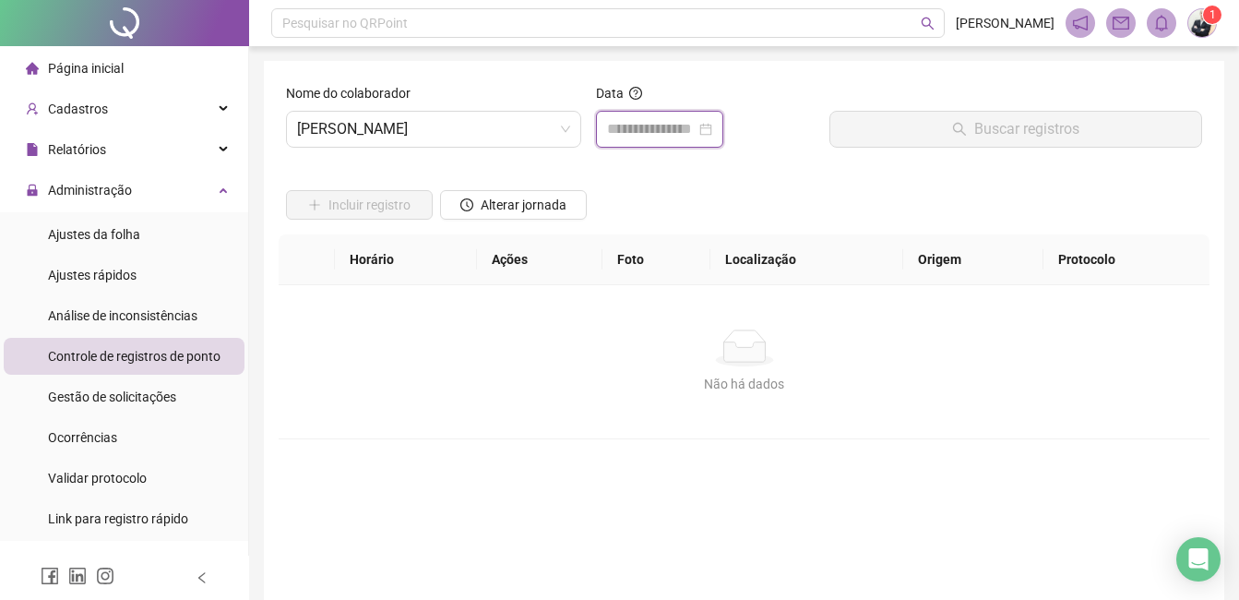
click at [671, 136] on input at bounding box center [651, 129] width 89 height 22
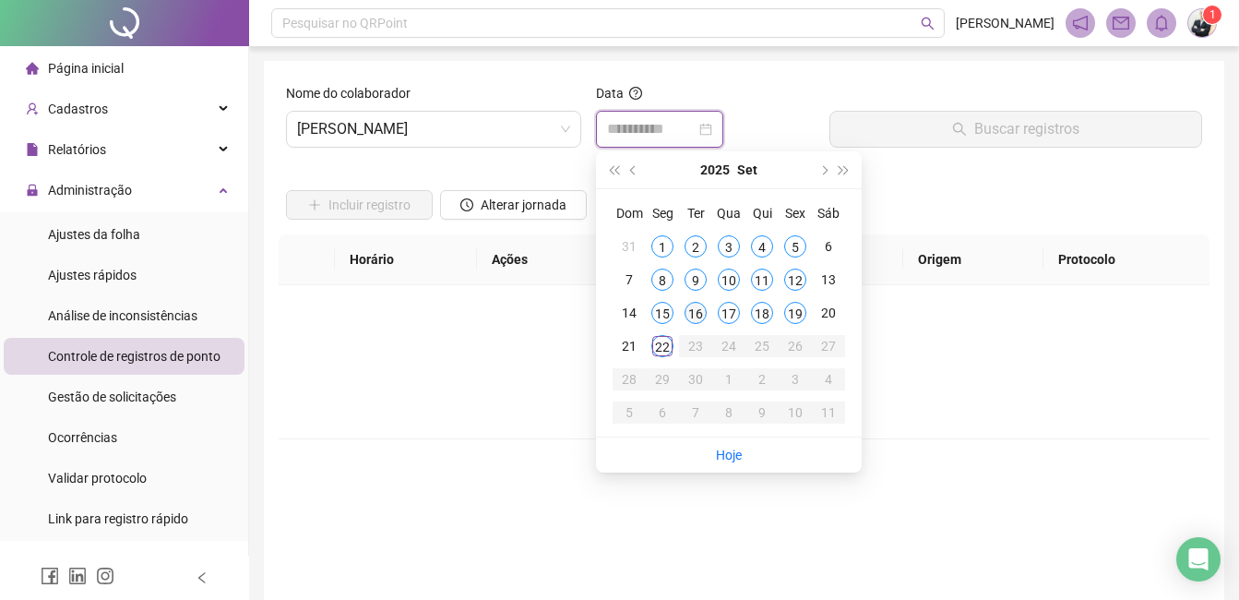
type input "**********"
click at [667, 349] on div "22" at bounding box center [663, 346] width 22 height 22
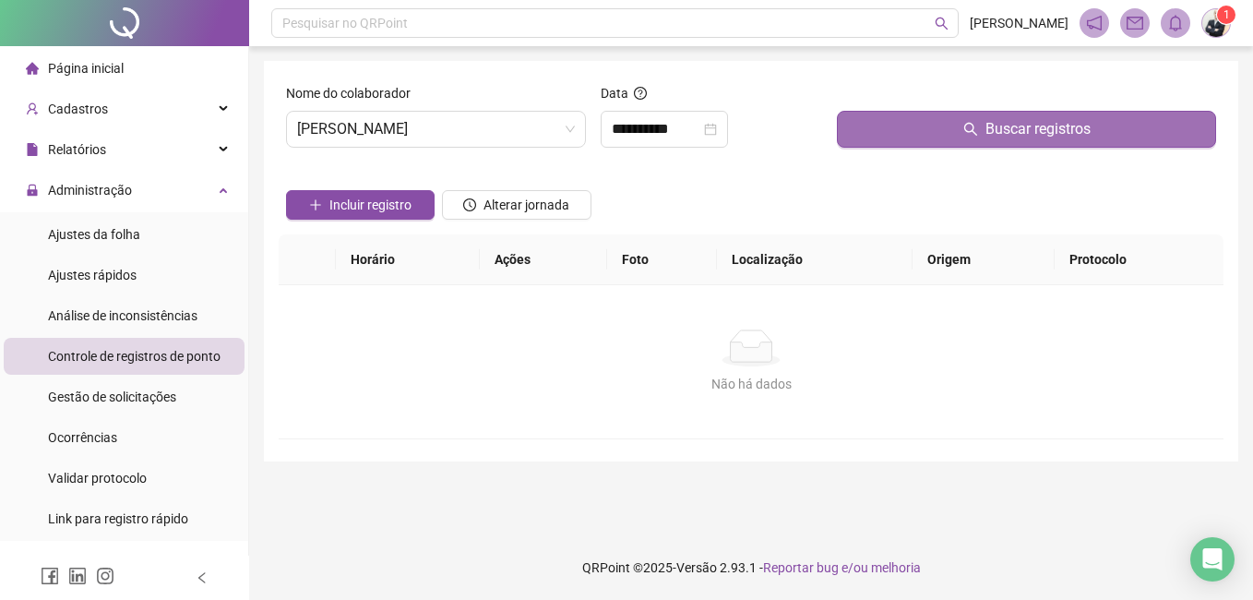
click at [957, 136] on button "Buscar registros" at bounding box center [1026, 129] width 379 height 37
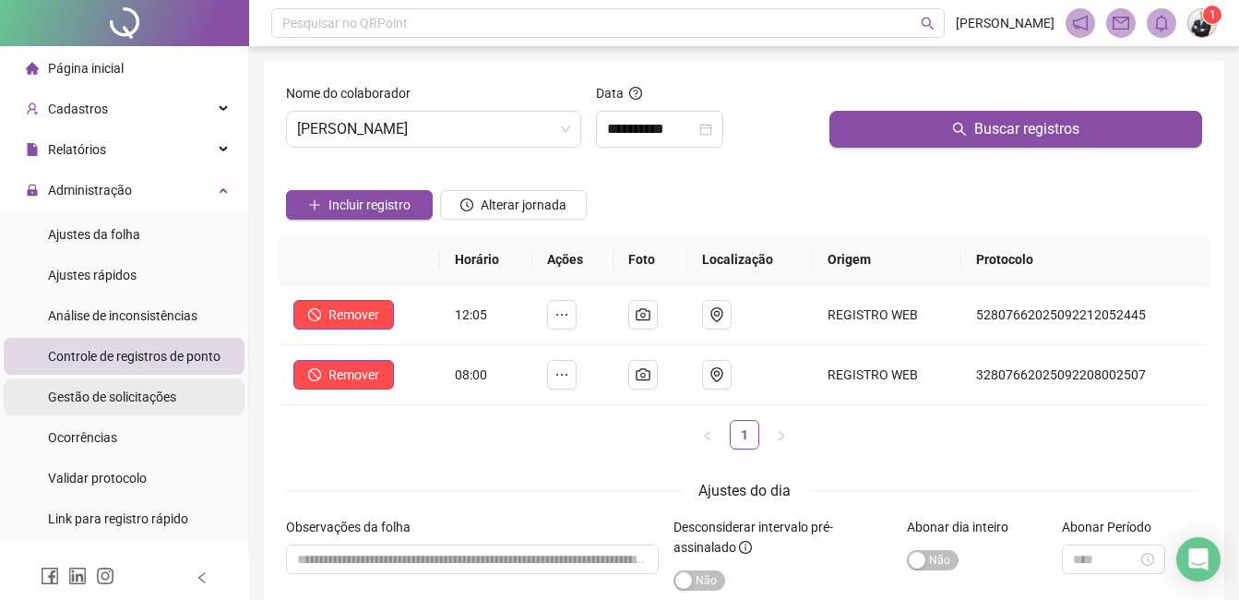
click at [118, 390] on span "Gestão de solicitações" at bounding box center [112, 396] width 128 height 15
